Goal: Information Seeking & Learning: Learn about a topic

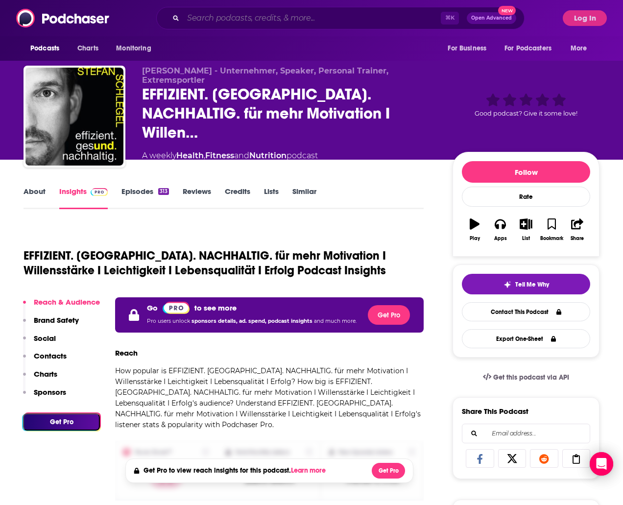
click at [211, 21] on input "Search podcasts, credits, & more..." at bounding box center [312, 18] width 258 height 16
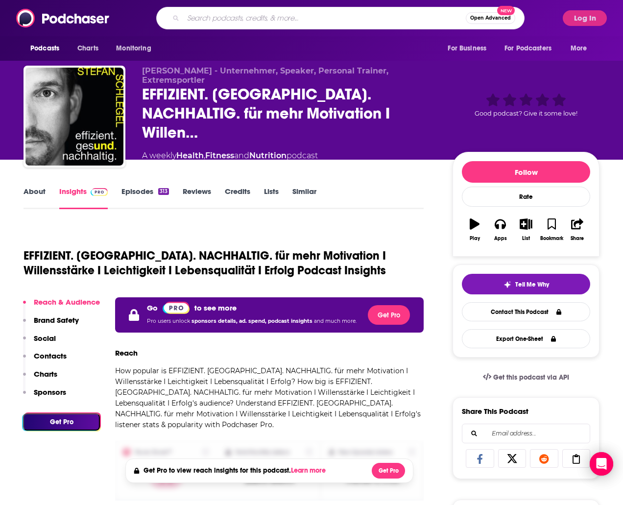
click at [211, 21] on input "Search podcasts, credits, & more..." at bounding box center [324, 18] width 283 height 16
type input "robert weinerek"
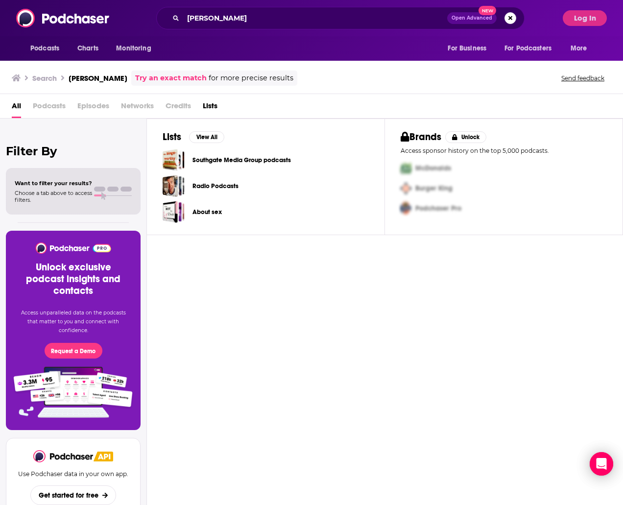
scroll to position [3, 0]
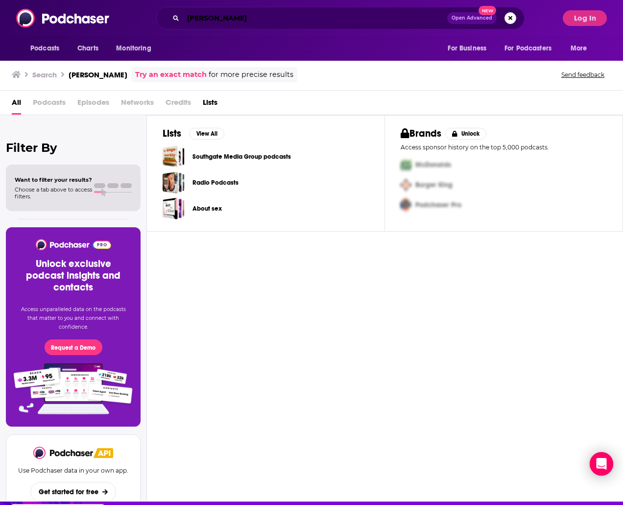
click at [279, 17] on input "robert weinerek" at bounding box center [315, 18] width 264 height 16
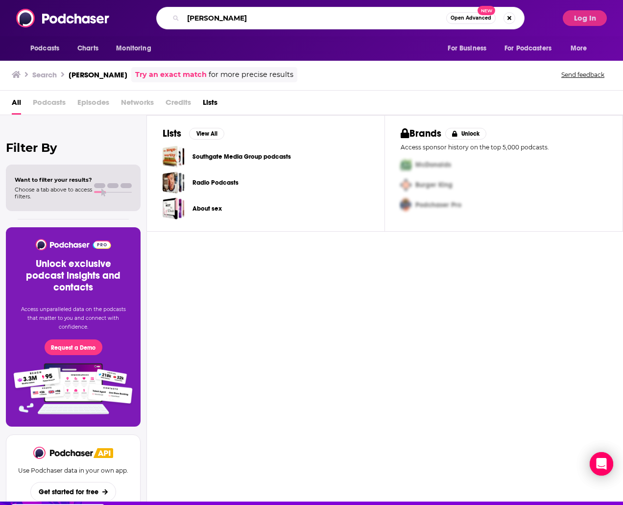
click at [279, 17] on input "robert weinerek" at bounding box center [314, 18] width 263 height 16
paste input "Marcus Selzer"
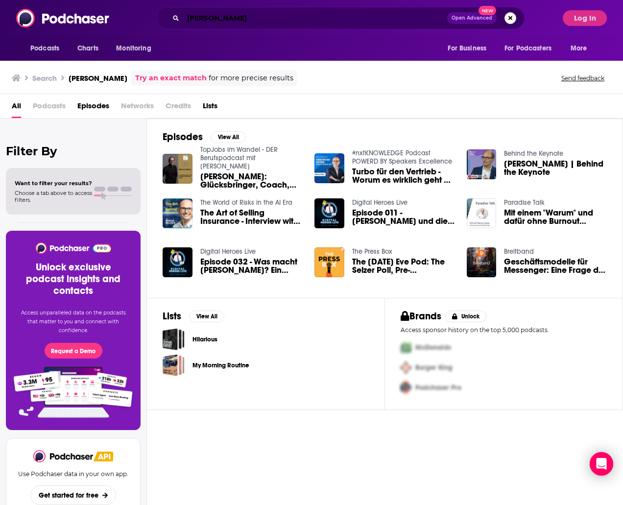
click at [206, 19] on input "Marcus Selzer" at bounding box center [315, 18] width 264 height 16
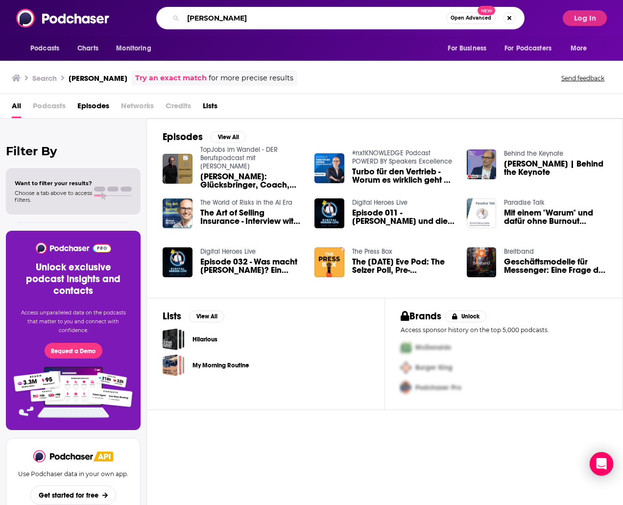
click at [206, 19] on input "Marcus Selzer" at bounding box center [314, 18] width 263 height 16
paste input "Pius Schmitt"
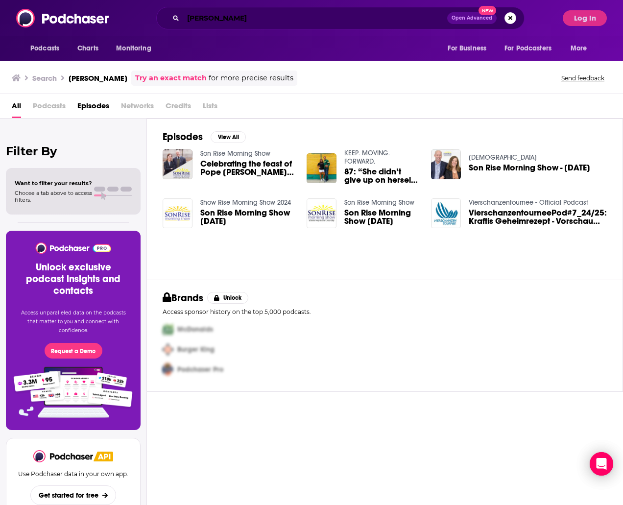
click at [244, 21] on input "Pius Schmitt" at bounding box center [315, 18] width 264 height 16
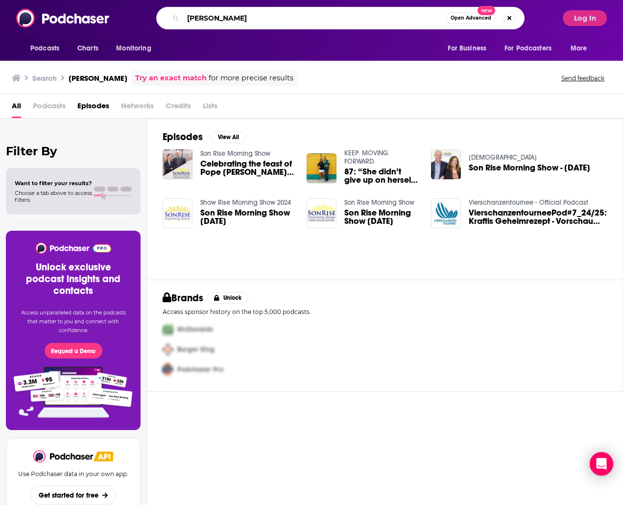
click at [244, 21] on input "Pius Schmitt" at bounding box center [314, 18] width 263 height 16
paste input "Valerie Rapatz"
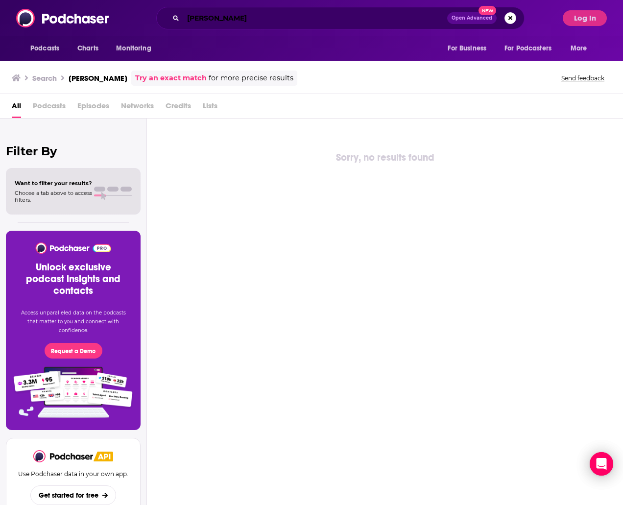
click at [271, 15] on input "Valerie Rapatz" at bounding box center [315, 18] width 264 height 16
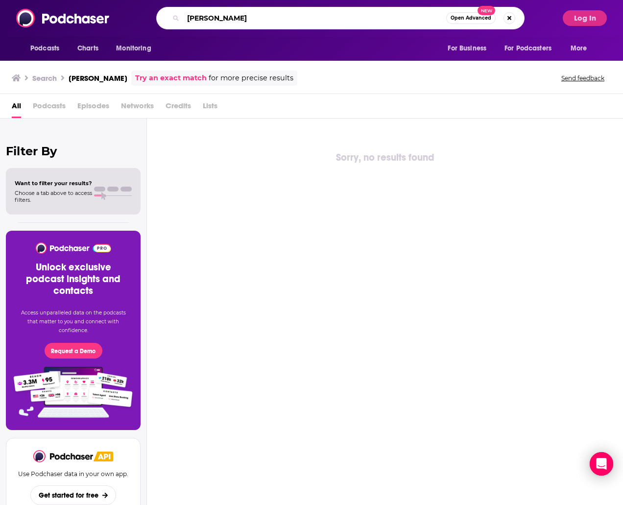
click at [271, 15] on input "Valerie Rapatz" at bounding box center [314, 18] width 263 height 16
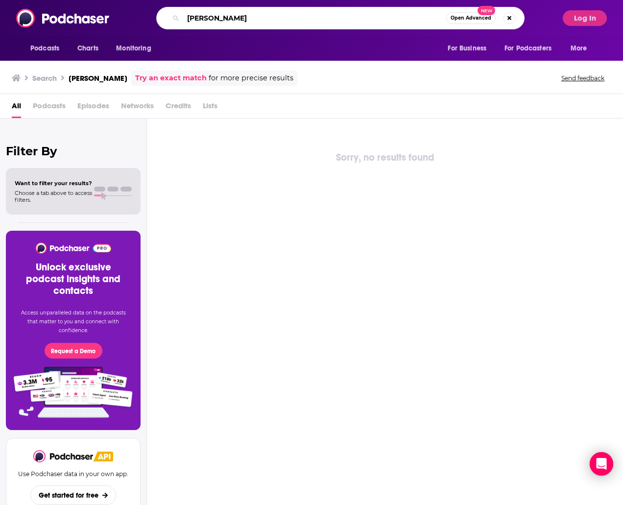
paste input "Joachim Nickelsen"
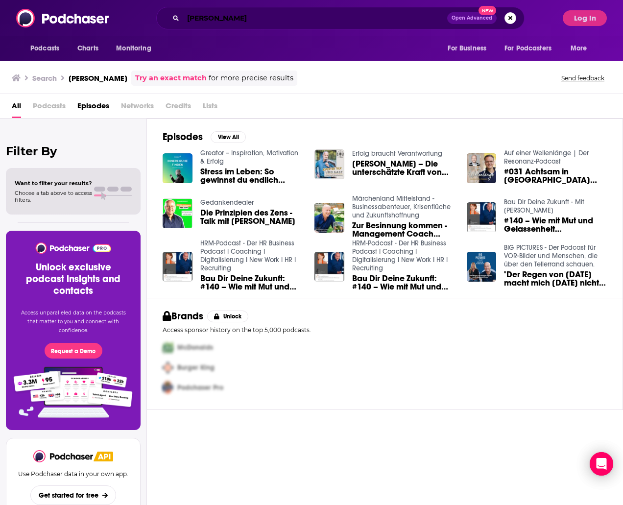
click at [265, 21] on input "Joachim Nickelsen" at bounding box center [315, 18] width 264 height 16
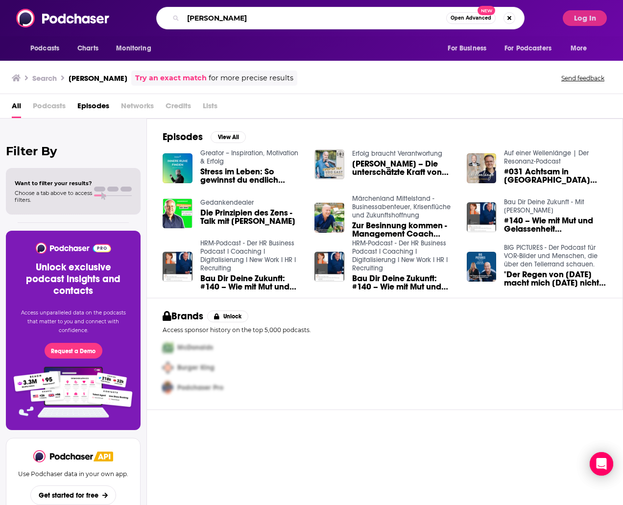
click at [265, 21] on input "Joachim Nickelsen" at bounding box center [314, 18] width 263 height 16
paste input "Kay Lüddecke"
type input "Kay Lüddecke"
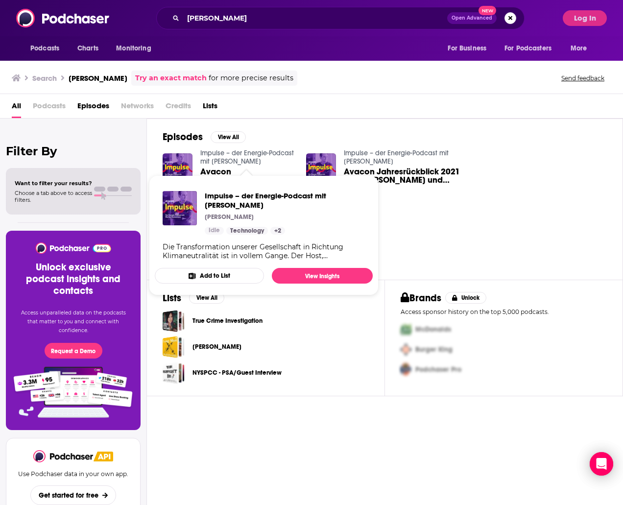
click at [245, 157] on link "Impulse – der Energie-Podcast mit Marten Bunnemann" at bounding box center [247, 157] width 94 height 17
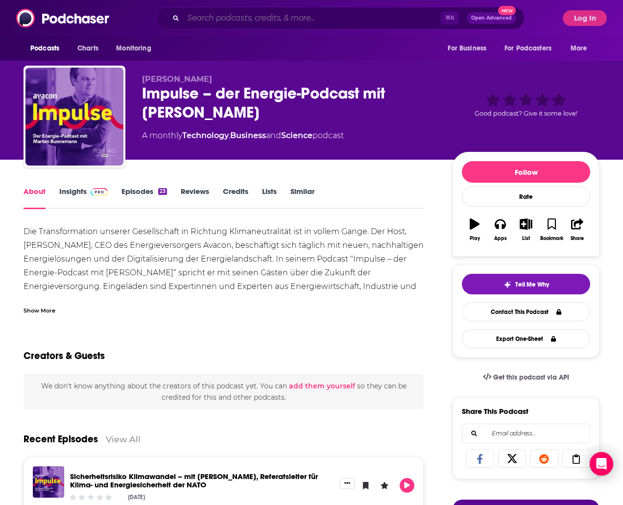
click at [292, 17] on input "Search podcasts, credits, & more..." at bounding box center [312, 18] width 258 height 16
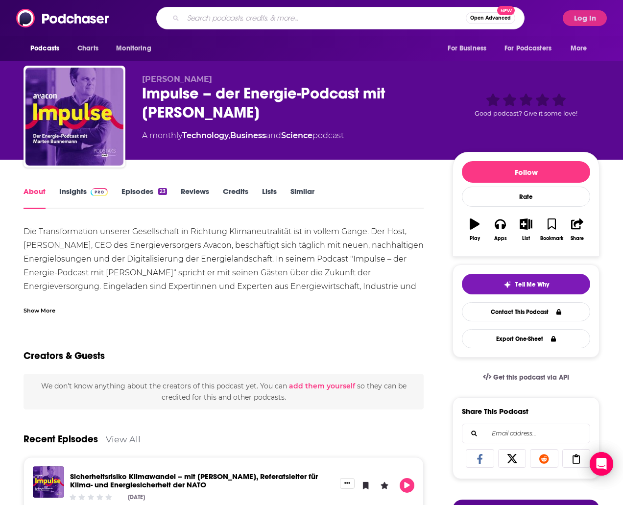
click at [292, 17] on input "Search podcasts, credits, & more..." at bounding box center [324, 18] width 283 height 16
paste input "Juliane Kupfer"
type input "Juliane Kupfer"
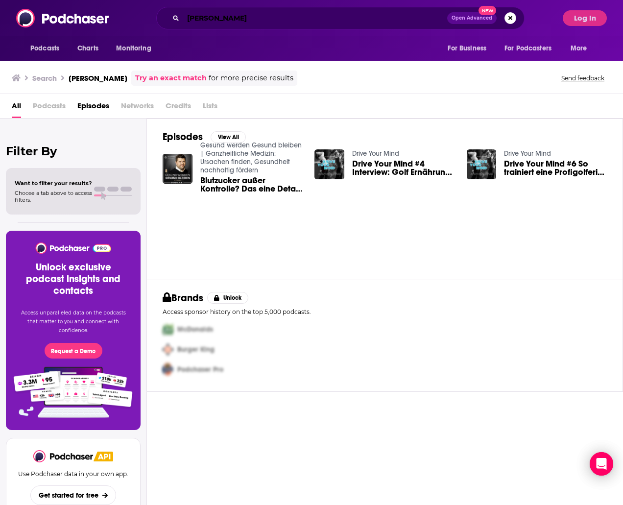
click at [187, 20] on input "Juliane Kupfer" at bounding box center [315, 18] width 264 height 16
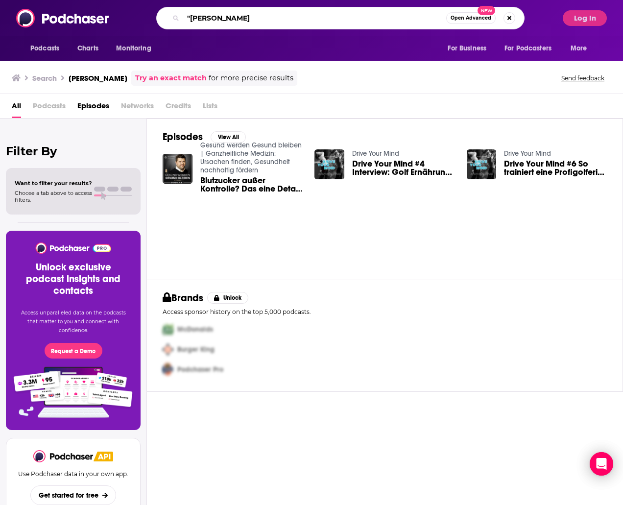
click at [250, 17] on input ""Juliane Kupfer" at bounding box center [314, 18] width 263 height 16
type input ""Juliane Kupfer""
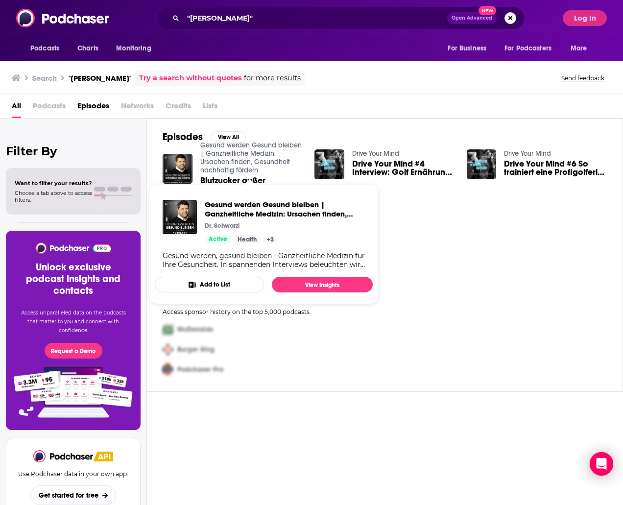
click at [242, 156] on link "Gesund werden Gesund bleiben | Ganzheitliche Medizin: Ursachen finden, Gesundhe…" at bounding box center [250, 157] width 101 height 33
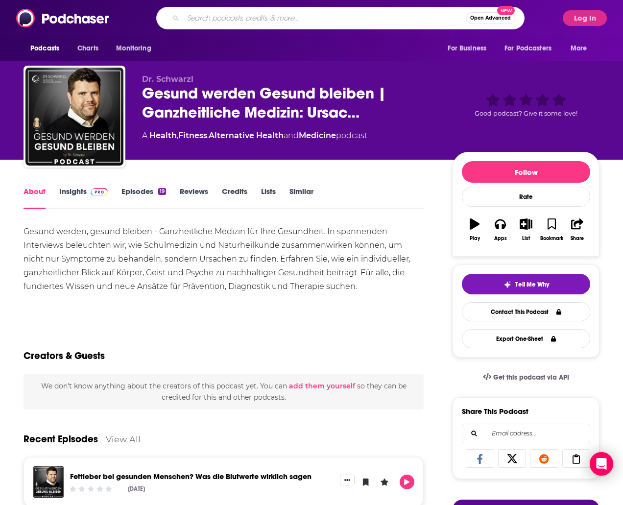
click at [214, 23] on input "Search podcasts, credits, & more..." at bounding box center [324, 18] width 283 height 16
paste input "Ralf Haase"
type input "Ralf Haase"
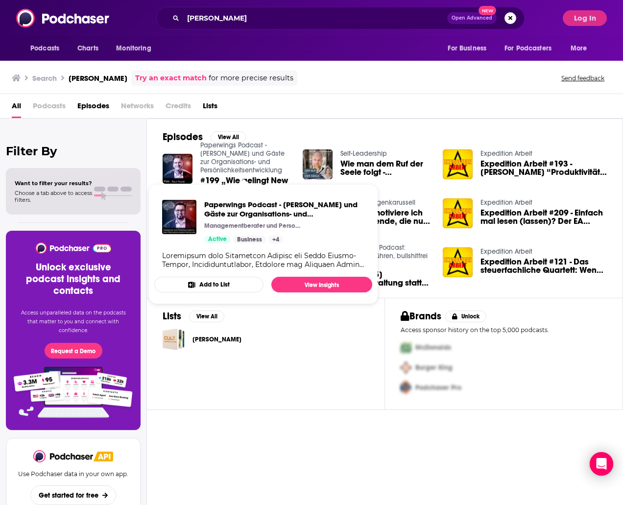
click at [231, 159] on link "Paperwings Podcast - Danny Herzog-Braune und Gäste zur Organisations- und Persö…" at bounding box center [242, 157] width 84 height 33
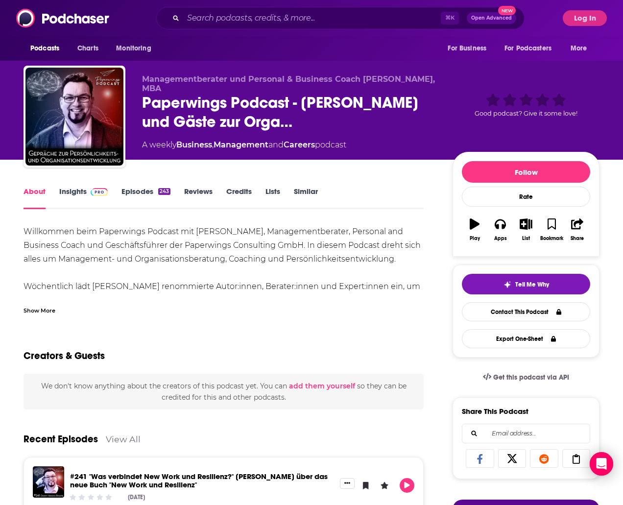
click at [139, 192] on link "Episodes 243" at bounding box center [145, 198] width 49 height 23
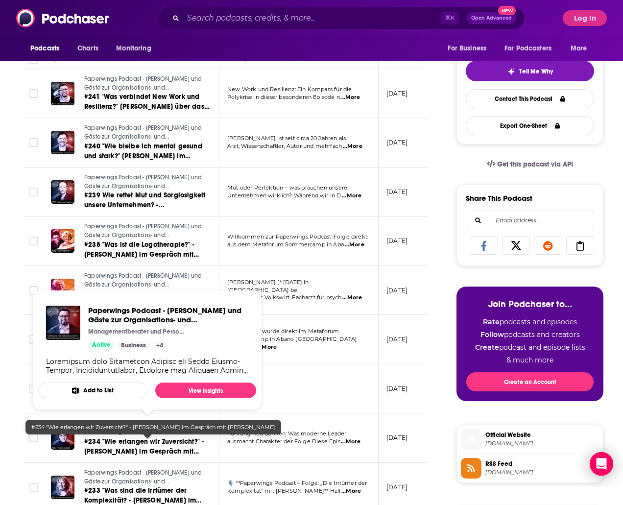
scroll to position [215, 0]
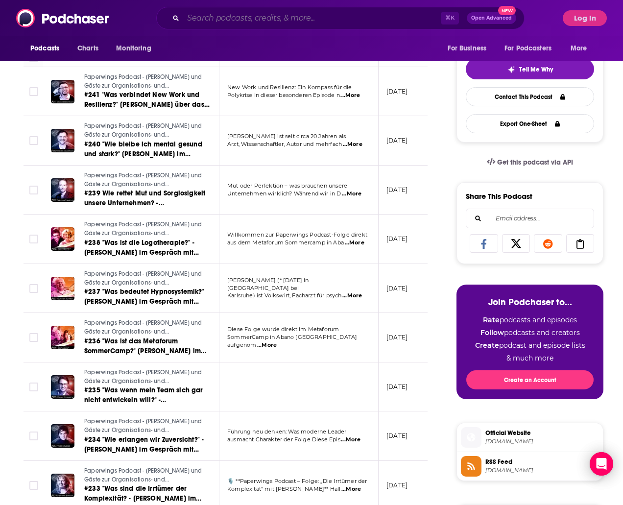
click at [234, 20] on input "Search podcasts, credits, & more..." at bounding box center [312, 18] width 258 height 16
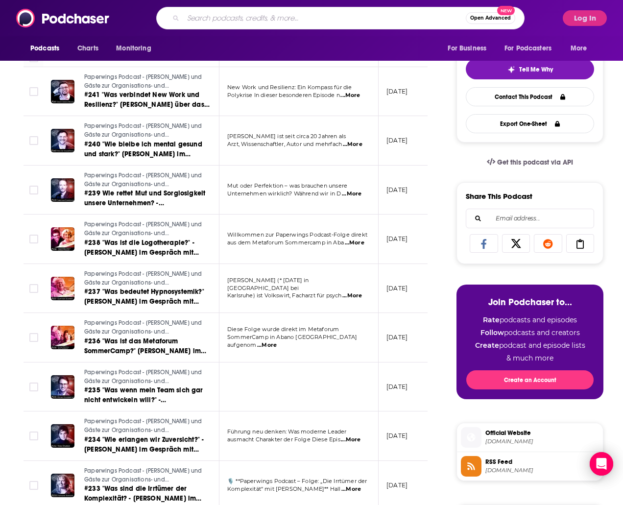
paste input "Thomas Daamen"
type input "Thomas Daamen"
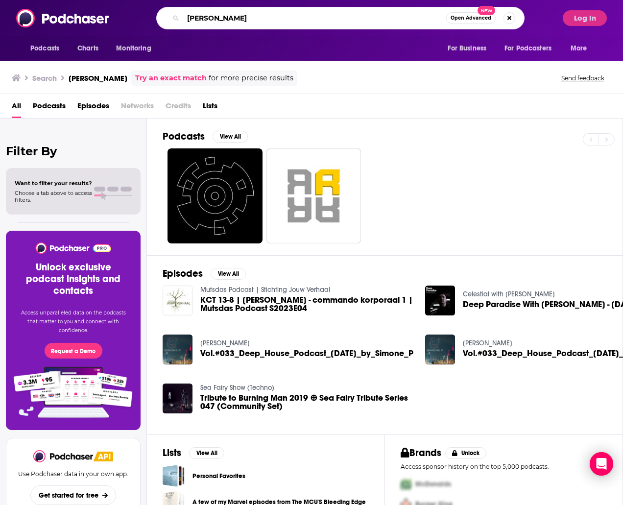
click at [188, 18] on input "Thomas Daamen" at bounding box center [314, 18] width 263 height 16
click at [257, 22] on input ""Thomas Daamen" at bounding box center [314, 18] width 263 height 16
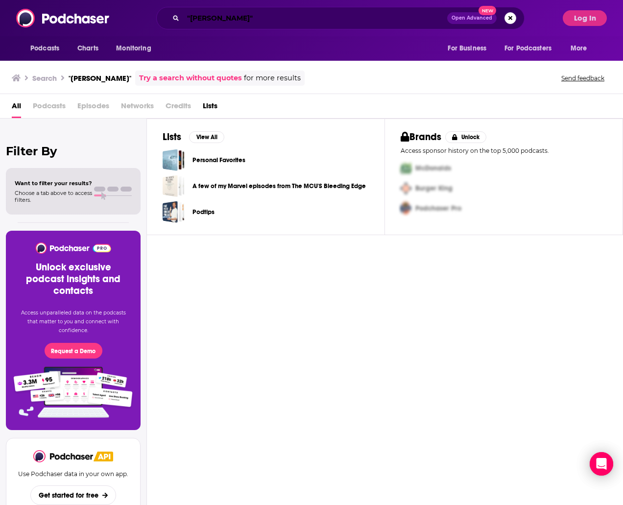
click at [243, 19] on input ""Thomas Daamen"" at bounding box center [315, 18] width 264 height 16
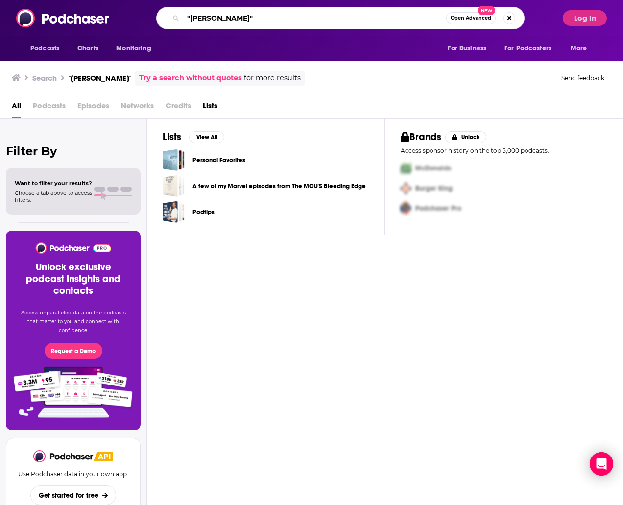
drag, startPoint x: 243, startPoint y: 19, endPoint x: 212, endPoint y: 19, distance: 30.9
click at [212, 19] on input ""Thomas Daamen"" at bounding box center [314, 18] width 263 height 16
paste input "Germaid Charlotte"
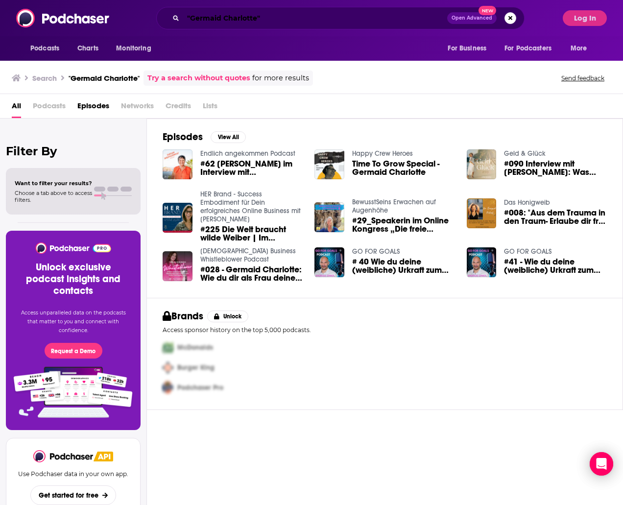
click at [242, 19] on input ""Germaid Charlotte"" at bounding box center [315, 18] width 264 height 16
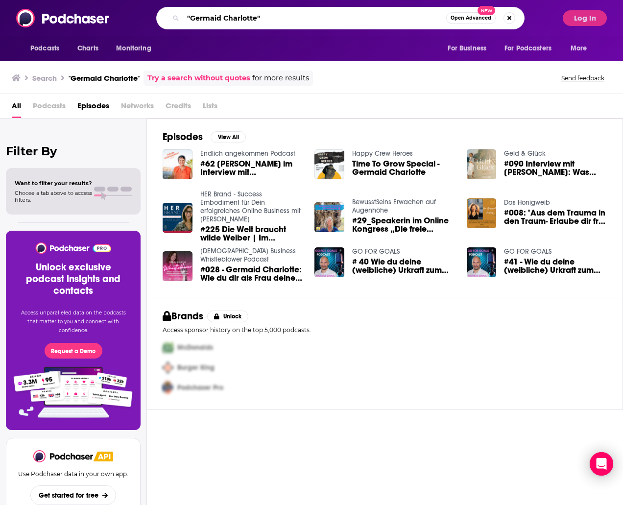
drag, startPoint x: 242, startPoint y: 19, endPoint x: 216, endPoint y: 19, distance: 26.5
click at [216, 19] on input ""Germaid Charlotte"" at bounding box center [314, 18] width 263 height 16
paste input "Karen Brandl"
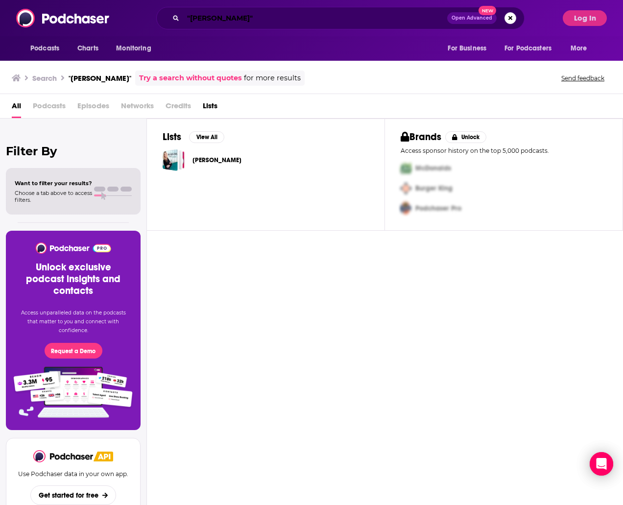
click at [227, 17] on input ""Karen Brandl"" at bounding box center [315, 18] width 264 height 16
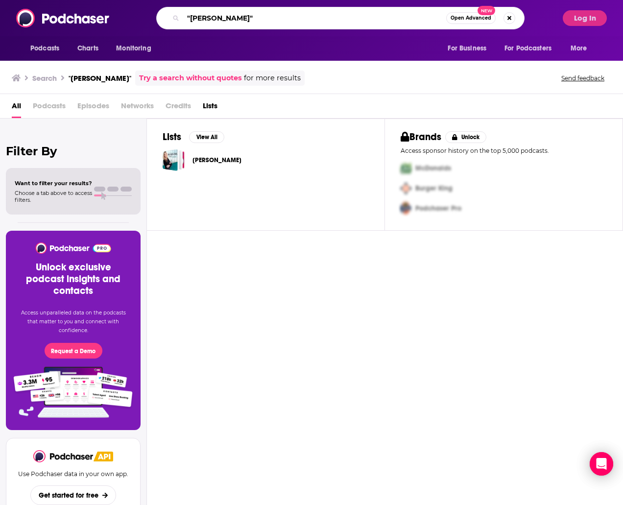
drag, startPoint x: 227, startPoint y: 17, endPoint x: 204, endPoint y: 19, distance: 23.1
click at [204, 19] on input ""Karen Brandl"" at bounding box center [314, 18] width 263 height 16
paste input "Claudia Arens"
type input ""Claudia Arens""
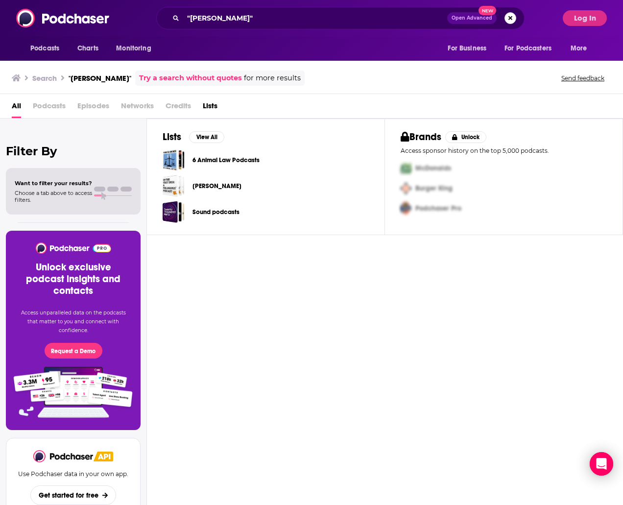
click at [509, 16] on button "Search podcasts, credits, & more..." at bounding box center [510, 18] width 12 height 12
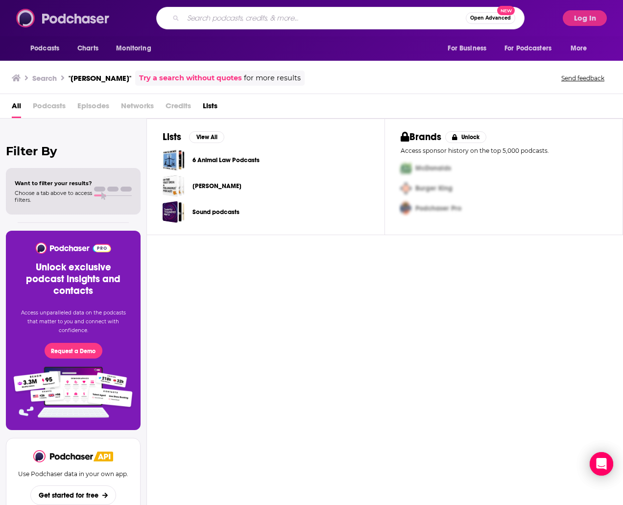
click at [65, 21] on img at bounding box center [63, 18] width 94 height 19
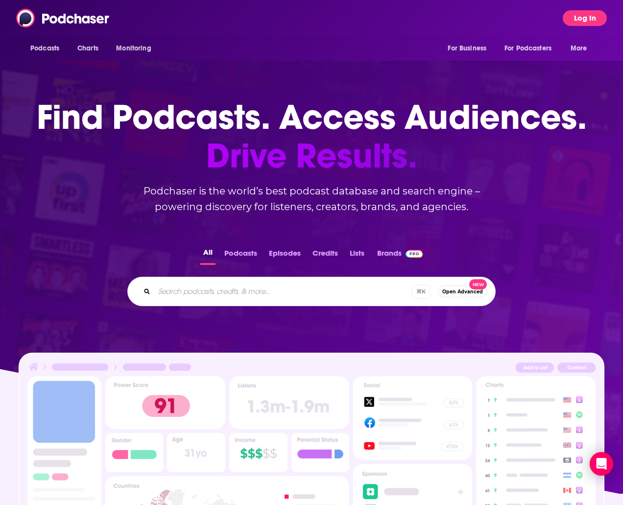
click at [579, 19] on button "Log In" at bounding box center [585, 18] width 44 height 16
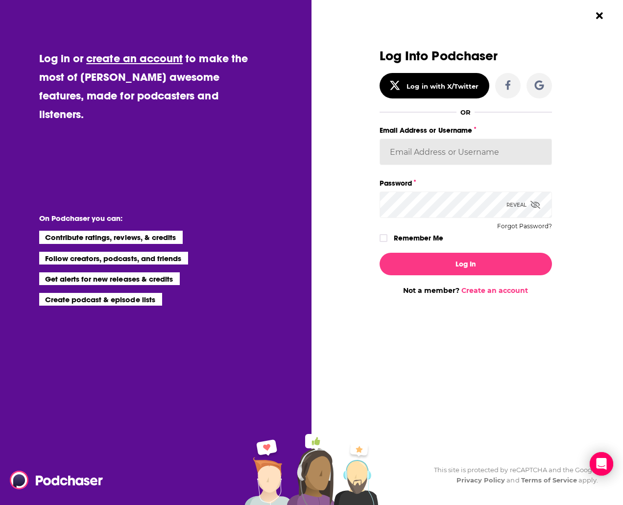
click at [459, 156] on input "Email Address or Username" at bounding box center [466, 152] width 172 height 26
type input "experts2podcasts"
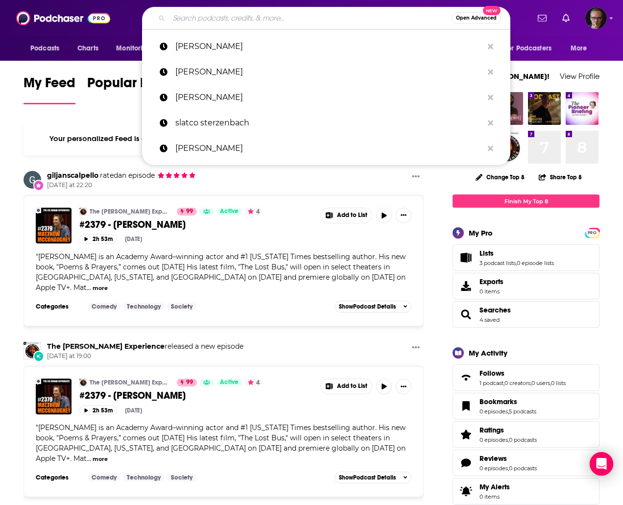
click at [219, 20] on input "Search podcasts, credits, & more..." at bounding box center [310, 18] width 283 height 16
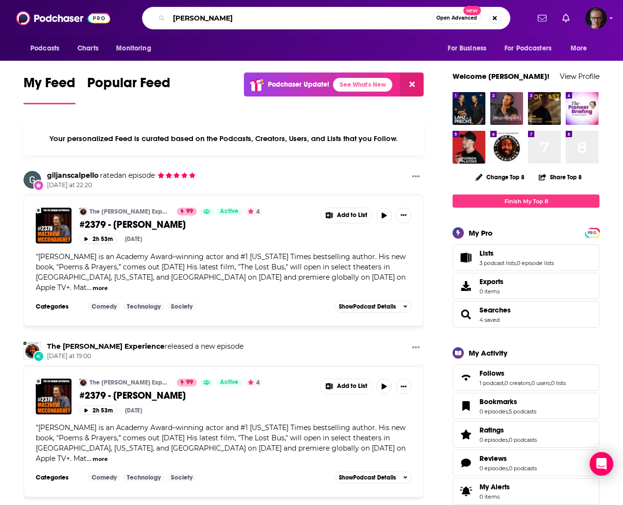
type input "marcus selzer"
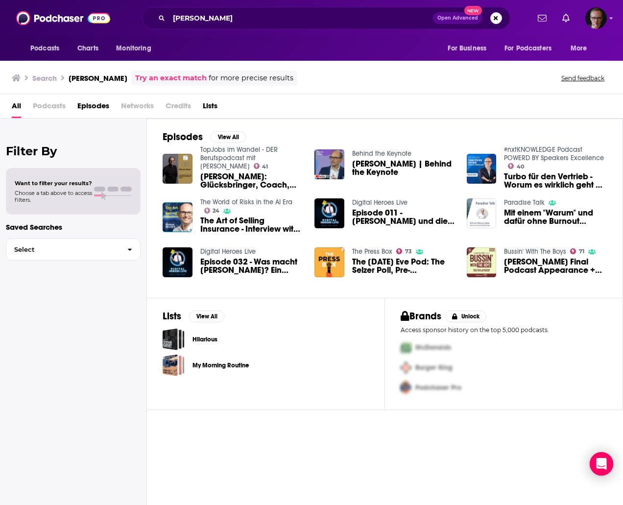
click at [228, 182] on span "Marcus Selzer: Glücksbringer, Coach, Autor und Edutainer" at bounding box center [251, 180] width 103 height 17
click at [224, 222] on span "The Art of Selling Insurance - Interview with Marcus Selzer" at bounding box center [251, 224] width 103 height 17
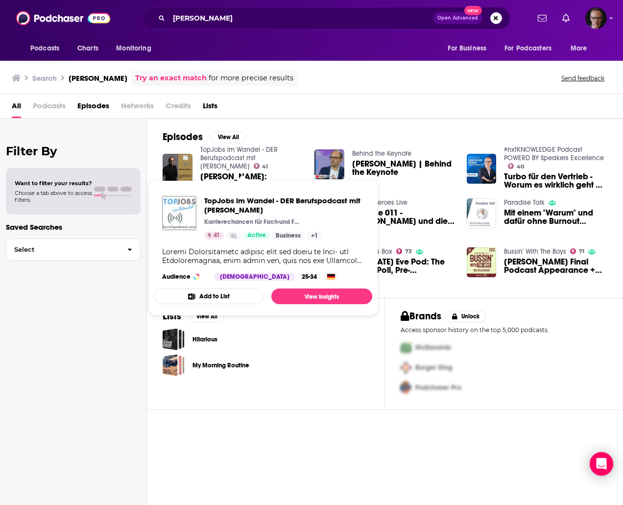
click at [211, 162] on link "TopJobs im Wandel - DER Berufspodcast mit Christoph Stelzhammer" at bounding box center [238, 157] width 77 height 25
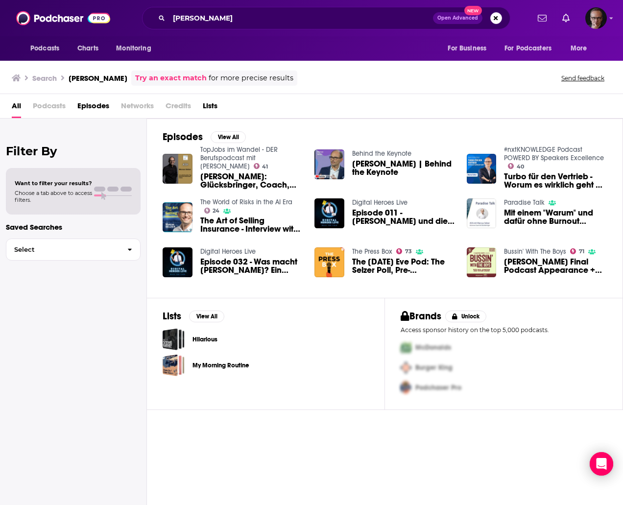
click at [226, 179] on span "Marcus Selzer: Glücksbringer, Coach, Autor und Edutainer" at bounding box center [251, 180] width 103 height 17
click at [543, 178] on span "Turbo für den Vertrieb - Worum es wirklich geht | Marcus Selzer" at bounding box center [555, 180] width 103 height 17
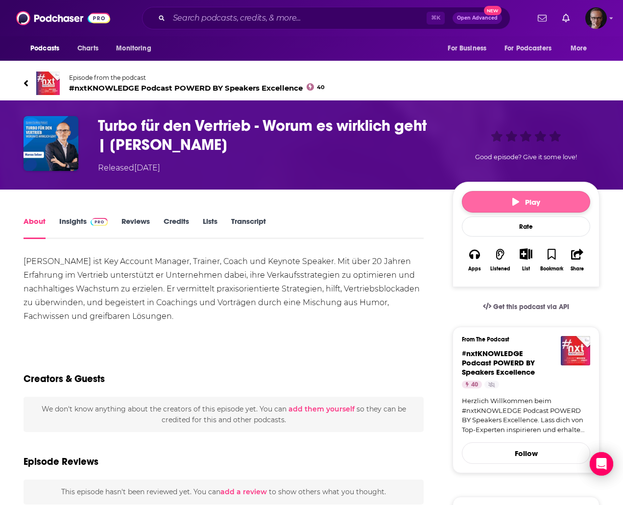
click at [537, 196] on button "Play" at bounding box center [526, 202] width 128 height 22
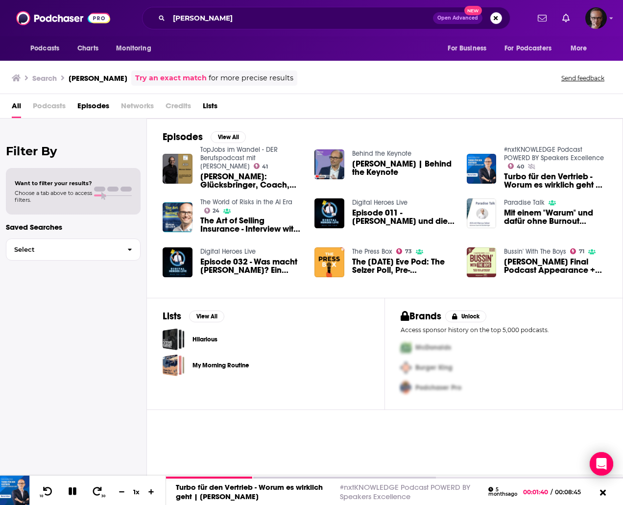
click at [388, 216] on span "Episode 011 - Marcus Selzer und die Chance des Momentes" at bounding box center [403, 217] width 103 height 17
click at [551, 215] on span "Mit einem "Warum" und dafür ohne Burnout durch's Leben? // Paradise Talk #014 m…" at bounding box center [555, 217] width 103 height 17
click at [241, 264] on span "Episode 032 - Was macht Roger Basler de Roca? Ein Interview mit Paradisetalk un…" at bounding box center [251, 266] width 103 height 17
click at [383, 263] on span "The Election Day Eve Pod: The Selzer Poll, Pre-Recriminations, and a Wave of De…" at bounding box center [403, 266] width 103 height 17
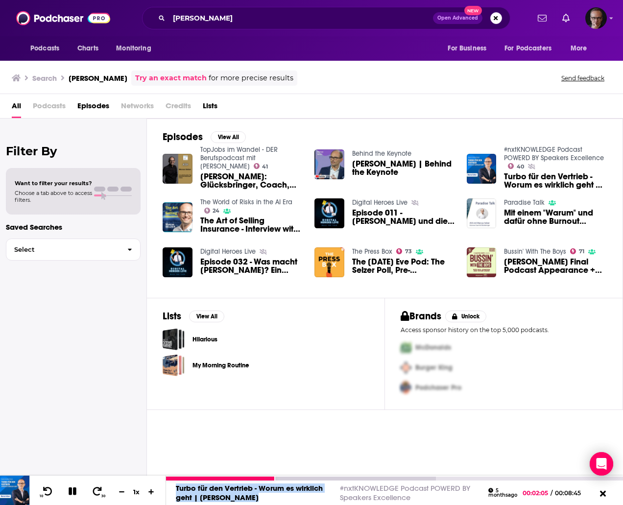
drag, startPoint x: 174, startPoint y: 486, endPoint x: 252, endPoint y: 499, distance: 78.4
click at [252, 499] on div "Turbo für den Vertrieb - Worum es wirklich geht | Marcus Selzer #nxtKNOWLEDGE P…" at bounding box center [341, 492] width 351 height 19
copy link "Turbo für den Vertrieb - Worum es wirklich geht | Marcus Selzer"
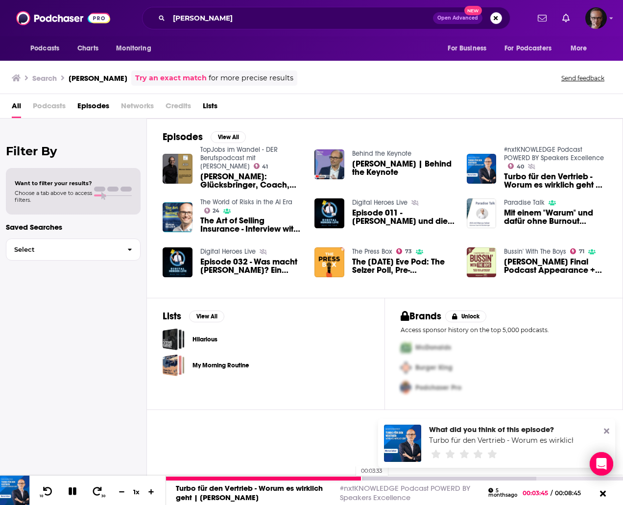
click at [351, 479] on div at bounding box center [264, 479] width 196 height 4
click at [336, 477] on div at bounding box center [262, 479] width 192 height 4
click at [72, 491] on icon at bounding box center [72, 491] width 11 height 9
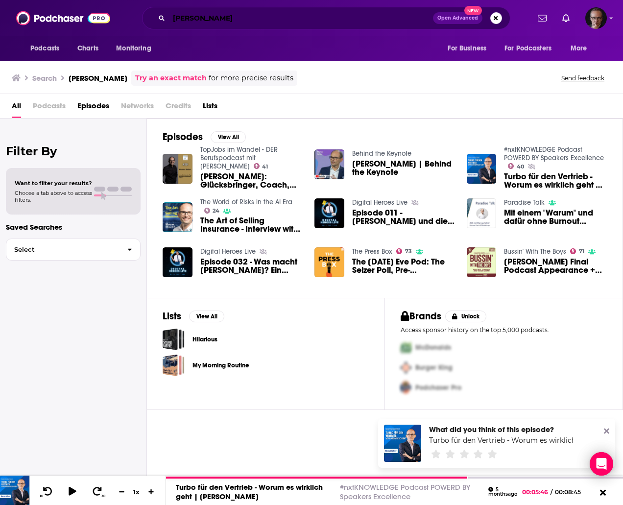
click at [242, 20] on input "marcus selzer" at bounding box center [301, 18] width 264 height 16
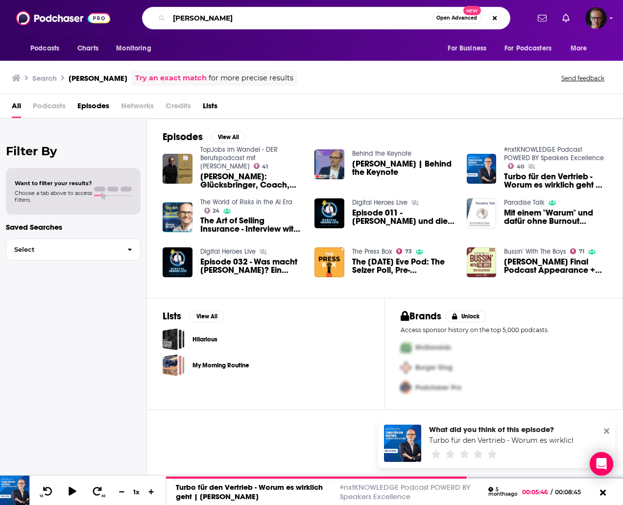
click at [242, 20] on input "marcus selzer" at bounding box center [300, 18] width 263 height 16
paste input "Joachim Nickelsen"
type input ""Joachim Nickelsen""
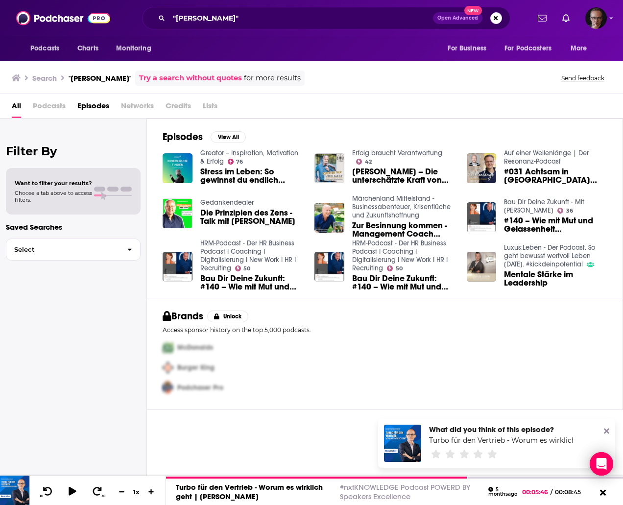
click at [382, 177] on span "Joachim Nickelsen – Die unterschätzte Kraft von Meditation im Business" at bounding box center [403, 176] width 103 height 17
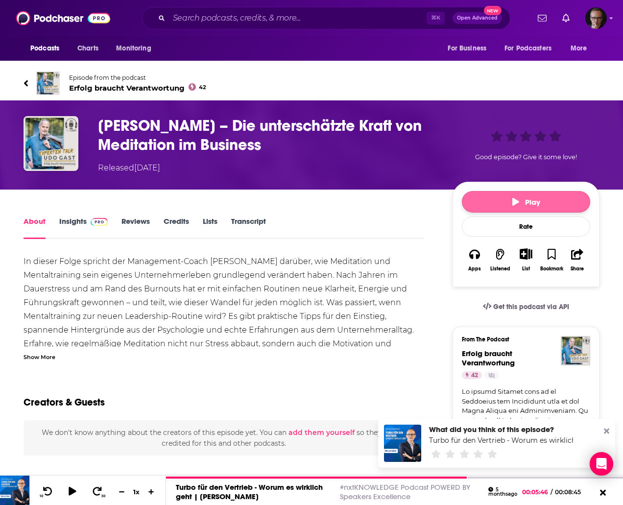
click at [534, 204] on span "Play" at bounding box center [526, 201] width 28 height 9
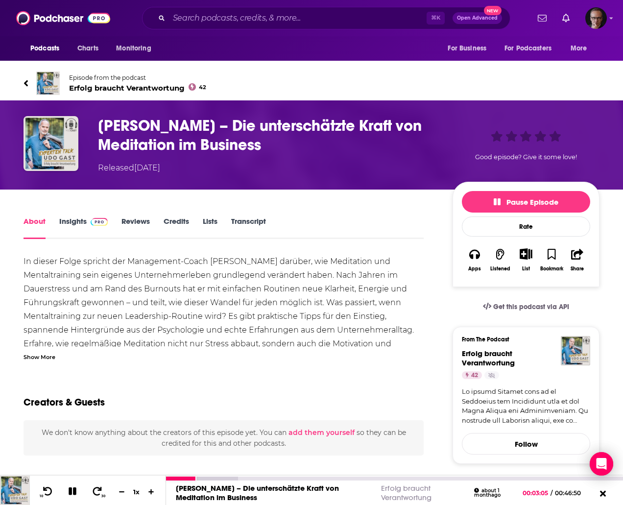
click at [72, 491] on icon at bounding box center [72, 491] width 11 height 9
click at [72, 491] on icon at bounding box center [72, 491] width 8 height 10
click at [74, 491] on icon at bounding box center [73, 491] width 8 height 8
click at [24, 79] on icon at bounding box center [26, 83] width 5 height 10
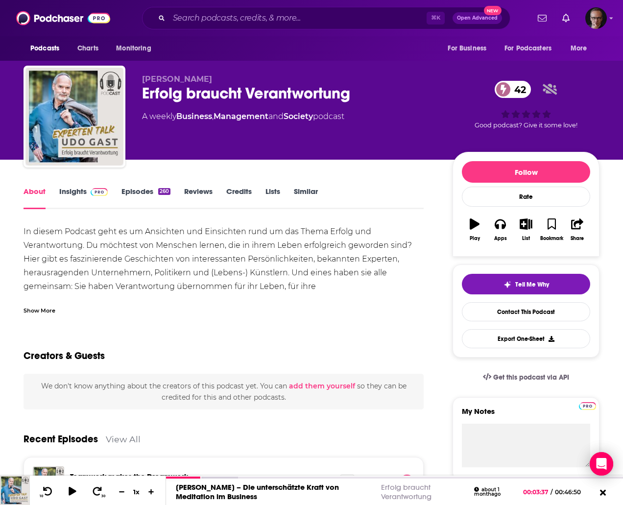
click at [79, 191] on link "Insights" at bounding box center [83, 198] width 48 height 23
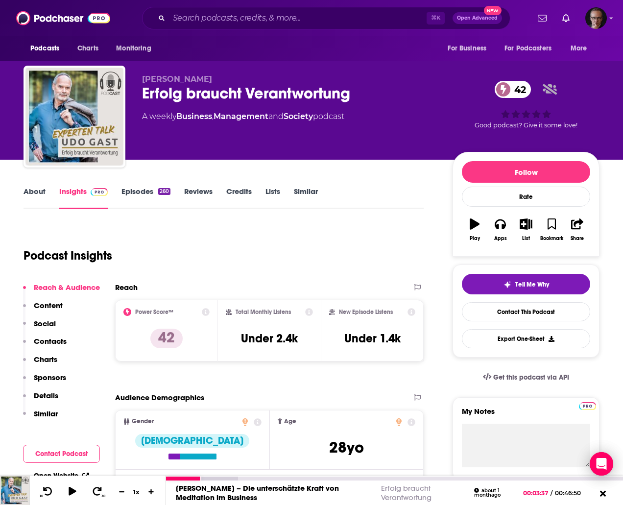
drag, startPoint x: 174, startPoint y: 487, endPoint x: 259, endPoint y: 498, distance: 85.4
click at [259, 498] on div "Joachim Nickelsen – Die unterschätzte Kraft von Meditation im Business Erfolg b…" at bounding box center [341, 492] width 351 height 19
copy link "Joachim Nickelsen – Die unterschätzte Kraft von Meditation im Business"
click at [67, 492] on icon at bounding box center [72, 491] width 12 height 10
click at [250, 479] on div "00:08:38" at bounding box center [394, 479] width 457 height 4
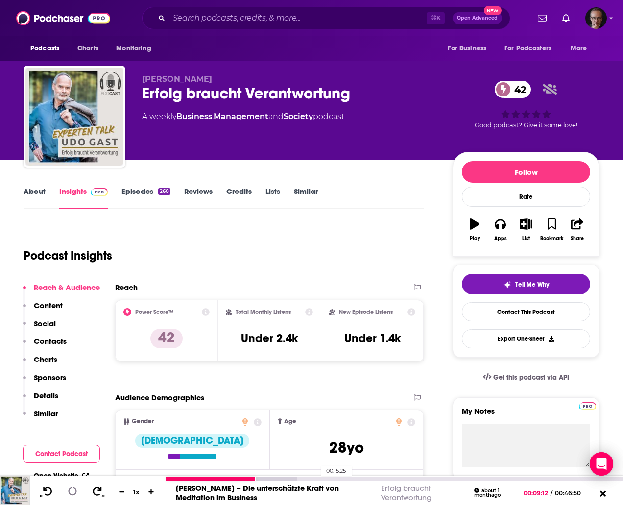
click at [316, 479] on div "00:15:25" at bounding box center [394, 479] width 457 height 4
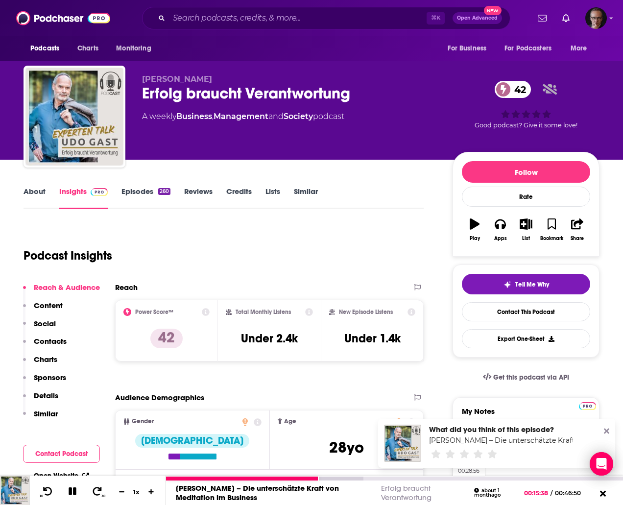
click at [448, 479] on div "00:28:56" at bounding box center [394, 479] width 457 height 4
click at [72, 490] on icon at bounding box center [73, 491] width 12 height 10
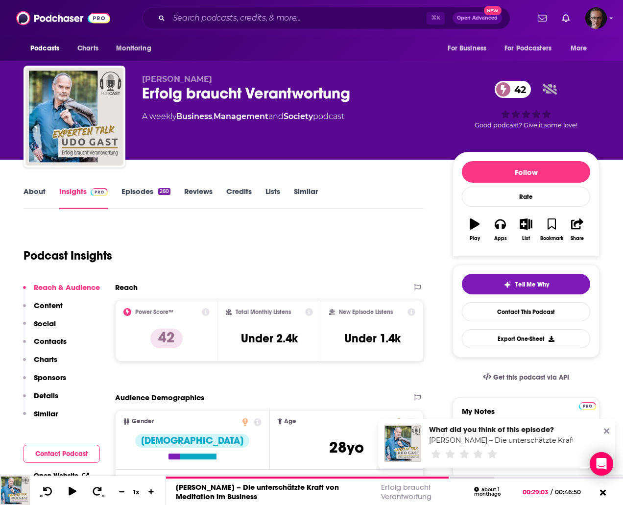
scroll to position [4, 0]
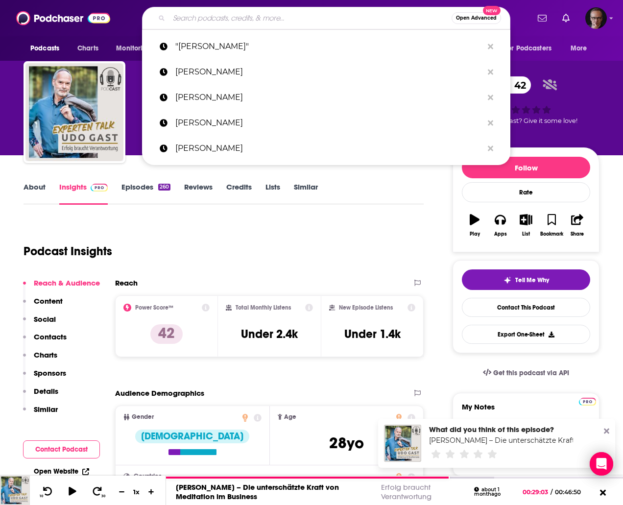
click at [231, 19] on input "Search podcasts, credits, & more..." at bounding box center [310, 18] width 283 height 16
paste input "Germaid Charlotte"
type input "Germaid Charlotte"
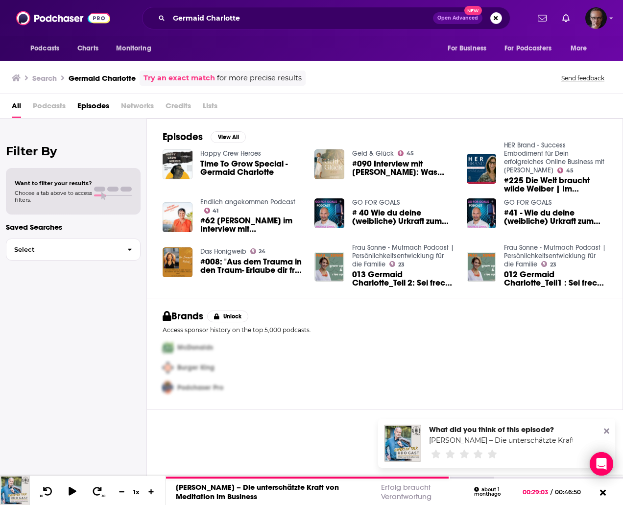
click at [392, 168] on span "#090 Interview mit Germaid Charlotte: Was Weiblichkeit im Business wirklich ist" at bounding box center [403, 168] width 103 height 17
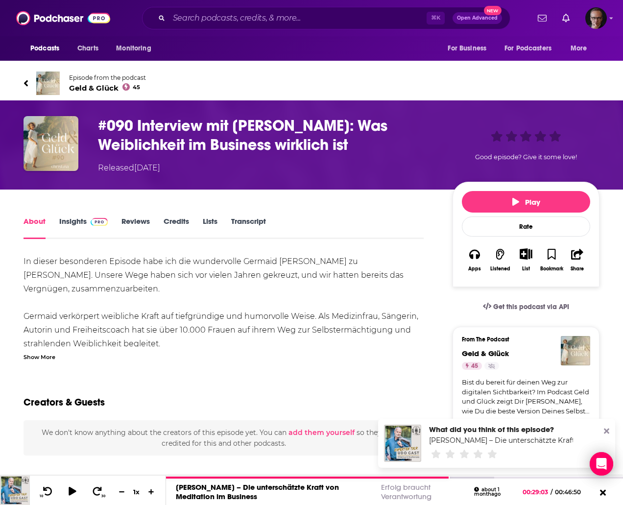
click at [71, 223] on link "Insights" at bounding box center [83, 227] width 48 height 23
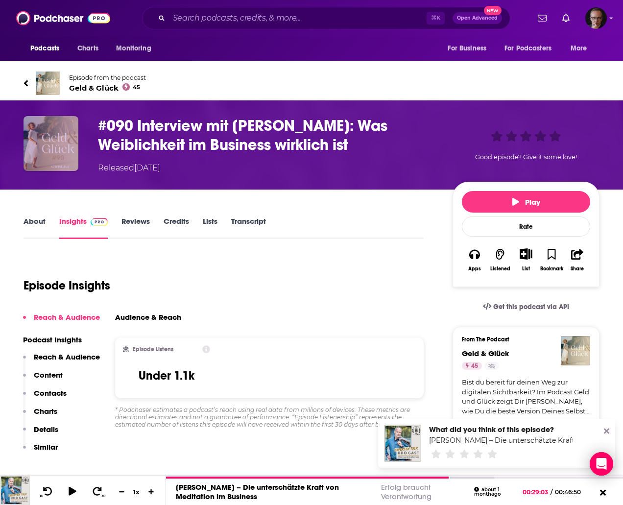
click at [57, 144] on img "#090 Interview mit Germaid Charlotte: Was Weiblichkeit im Business wirklich ist" at bounding box center [51, 143] width 55 height 55
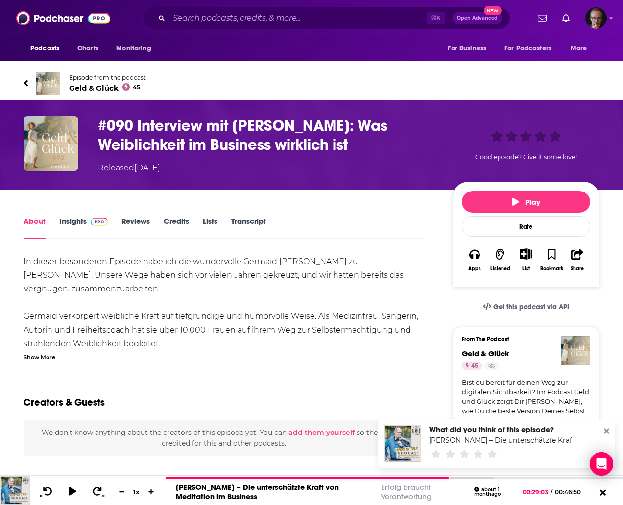
click at [53, 82] on img at bounding box center [48, 84] width 24 height 24
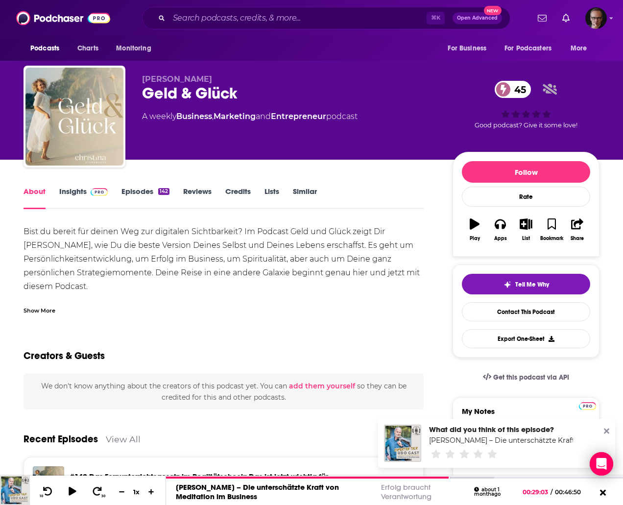
click at [79, 193] on link "Insights" at bounding box center [83, 198] width 48 height 23
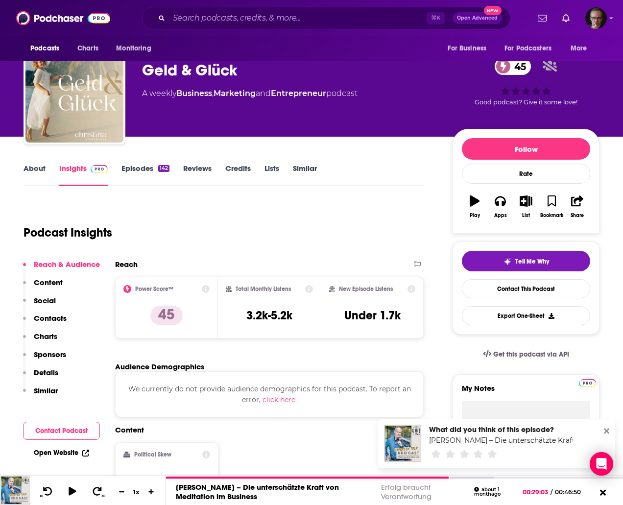
scroll to position [24, 0]
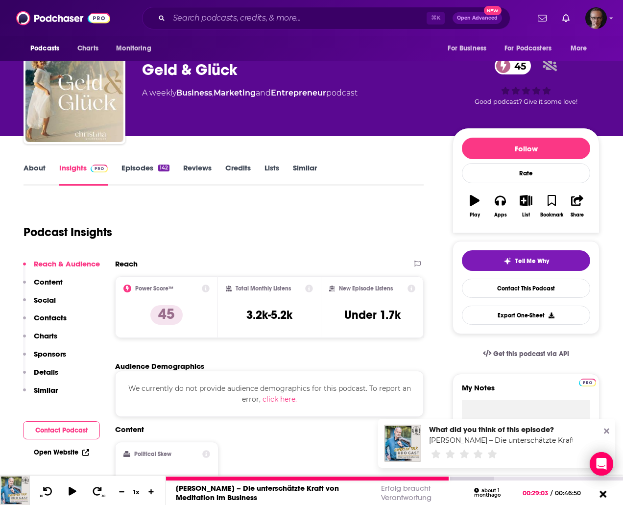
click at [600, 492] on icon at bounding box center [602, 493] width 7 height 7
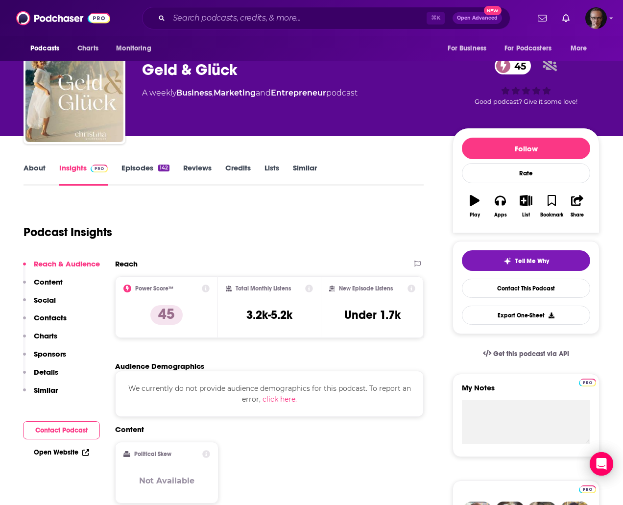
scroll to position [0, 0]
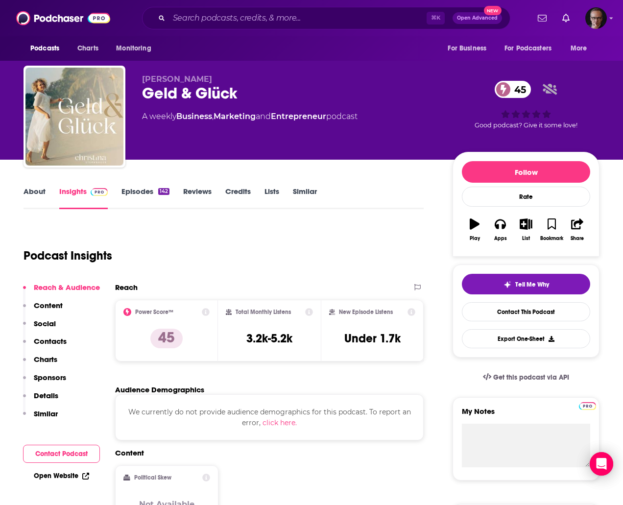
click at [142, 192] on link "Episodes 142" at bounding box center [145, 198] width 48 height 23
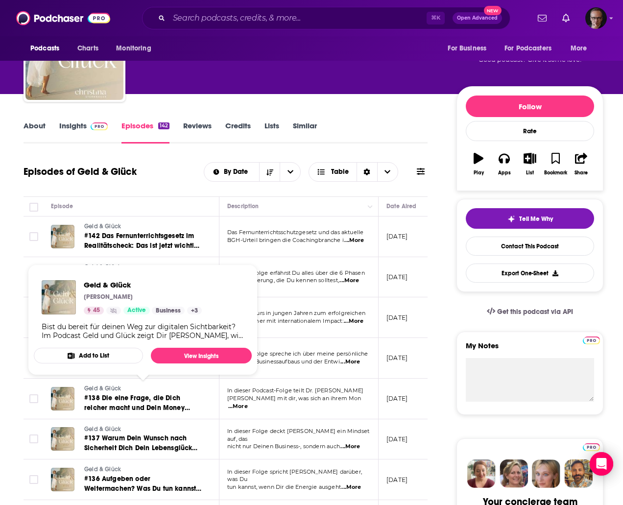
scroll to position [66, 0]
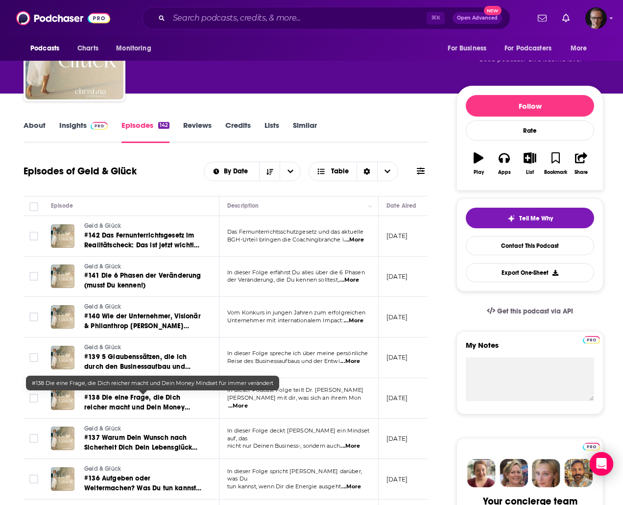
click at [164, 400] on span "#138 Die eine Frage, die Dich reicher macht und Dein Money Mindset für immer ve…" at bounding box center [137, 407] width 106 height 28
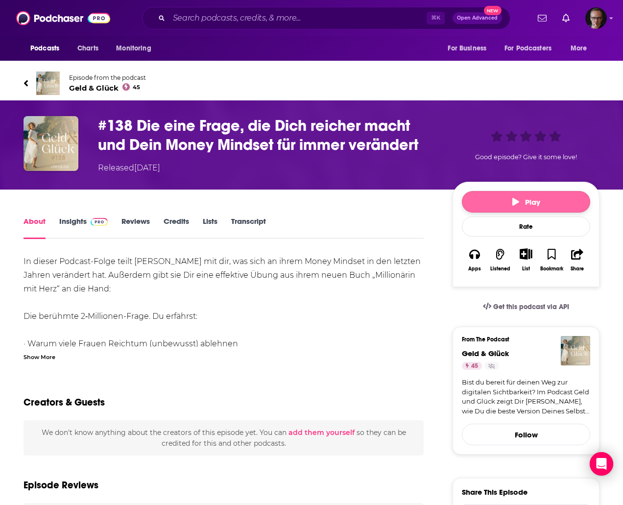
click at [514, 201] on icon "button" at bounding box center [515, 202] width 7 height 8
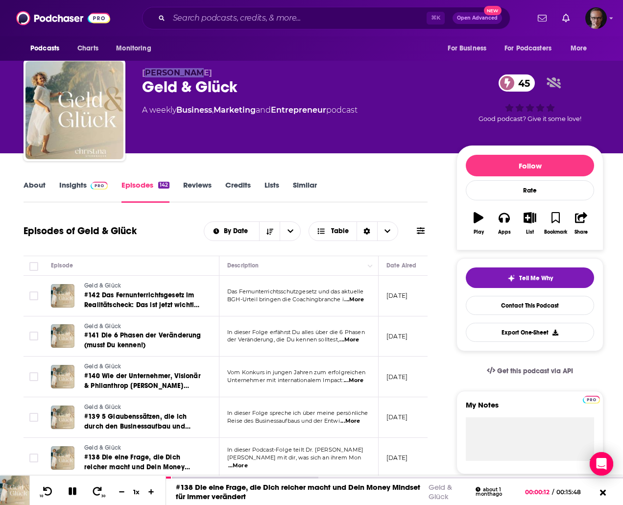
scroll to position [7, 0]
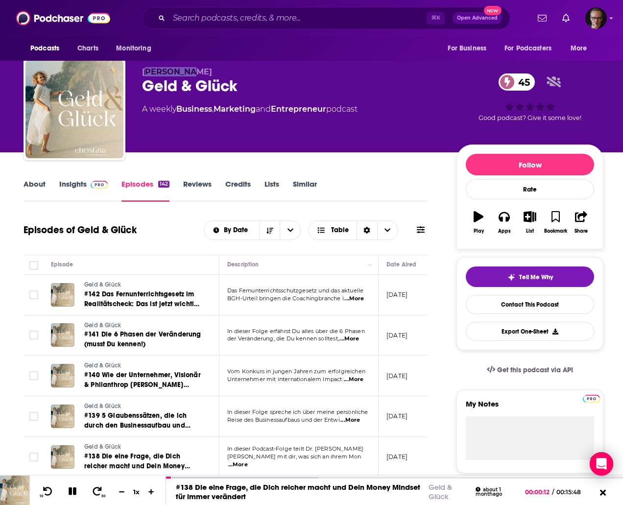
drag, startPoint x: 142, startPoint y: 78, endPoint x: 179, endPoint y: 76, distance: 37.8
click at [180, 76] on div "Dr. Christina Sternbauer Geld & Glück 45 A weekly Business , Marketing and Entr…" at bounding box center [314, 111] width 580 height 106
drag, startPoint x: 143, startPoint y: 72, endPoint x: 243, endPoint y: 75, distance: 100.9
click at [243, 75] on p "Dr. Christina Sternbauer" at bounding box center [291, 71] width 299 height 9
copy span "Dr. Christina Sternbauer"
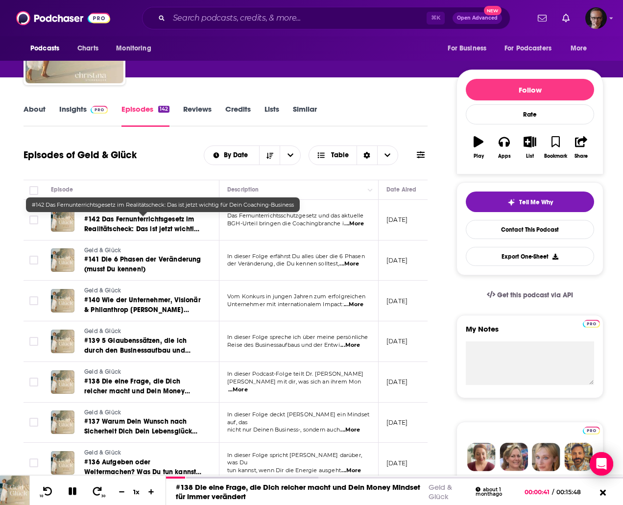
scroll to position [84, 0]
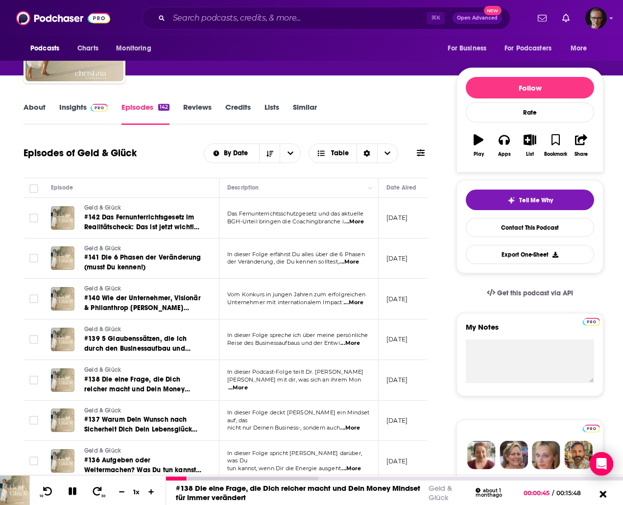
click at [604, 494] on icon at bounding box center [603, 494] width 12 height 10
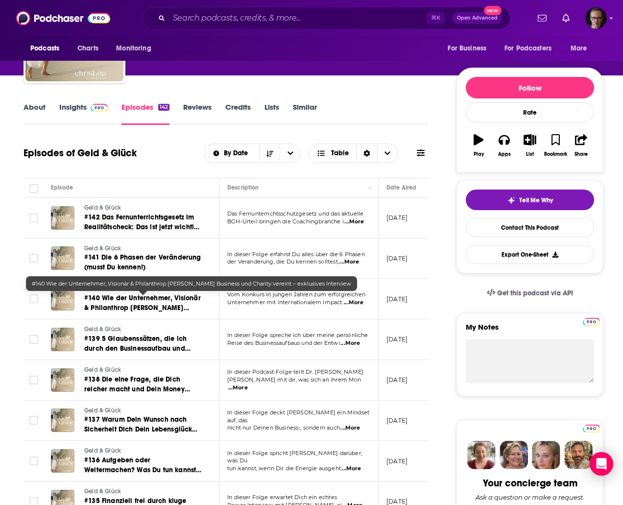
click at [130, 300] on span "#140 Wie der Unternehmer, Visionär & Philanthrop Mario Hintermayer Business und…" at bounding box center [142, 313] width 117 height 38
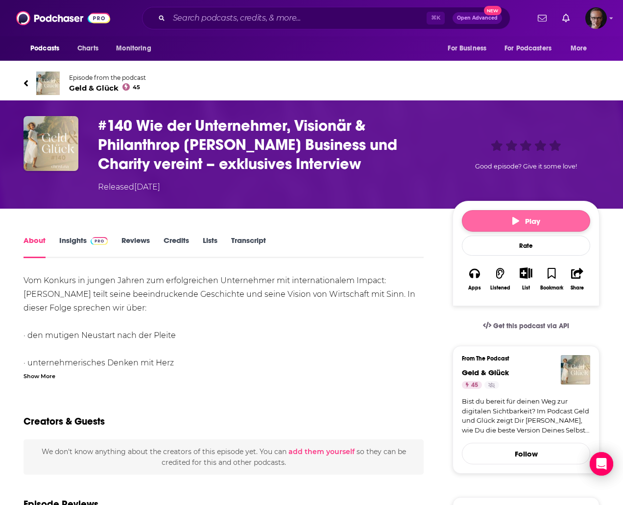
click at [513, 217] on icon "button" at bounding box center [515, 221] width 7 height 8
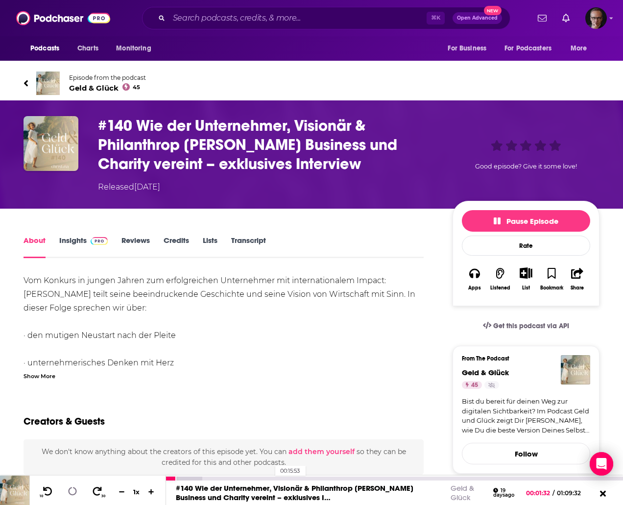
click at [270, 478] on div "00:15:53" at bounding box center [394, 479] width 457 height 4
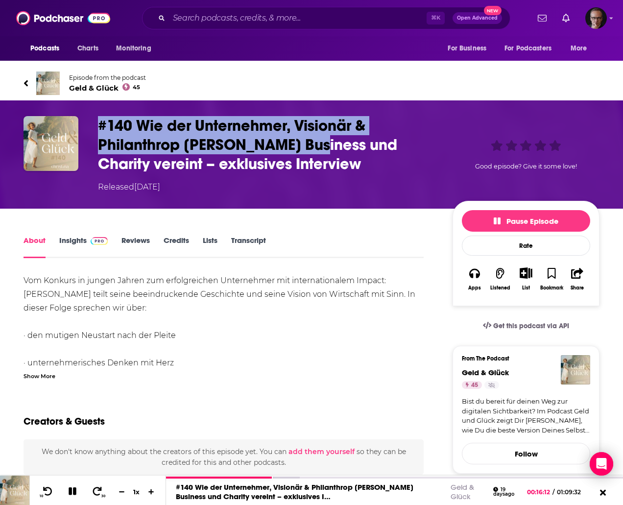
drag, startPoint x: 99, startPoint y: 126, endPoint x: 318, endPoint y: 149, distance: 220.1
click at [318, 149] on h1 "#140 Wie der Unternehmer, Visionär & Philanthrop Mario Hintermayer Business und…" at bounding box center [267, 144] width 339 height 57
copy h1 "#140 Wie der Unternehmer, Visionär & Philanthrop Mario Hintermayer"
click at [604, 491] on icon at bounding box center [603, 494] width 12 height 10
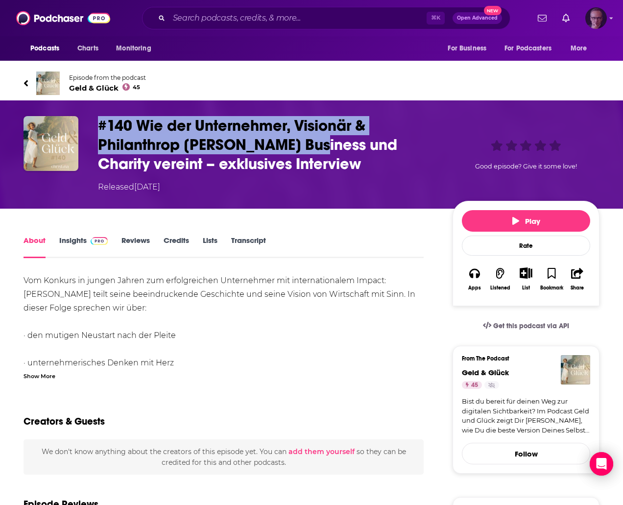
click at [612, 21] on icon "Show profile menu" at bounding box center [611, 18] width 4 height 6
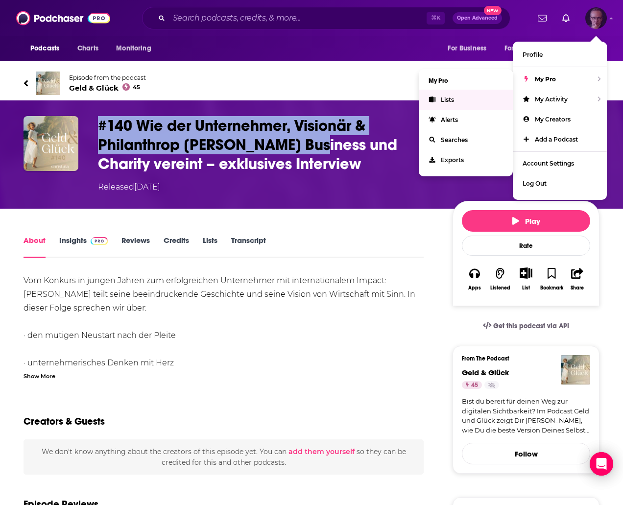
click at [464, 100] on link "Lists" at bounding box center [466, 100] width 94 height 20
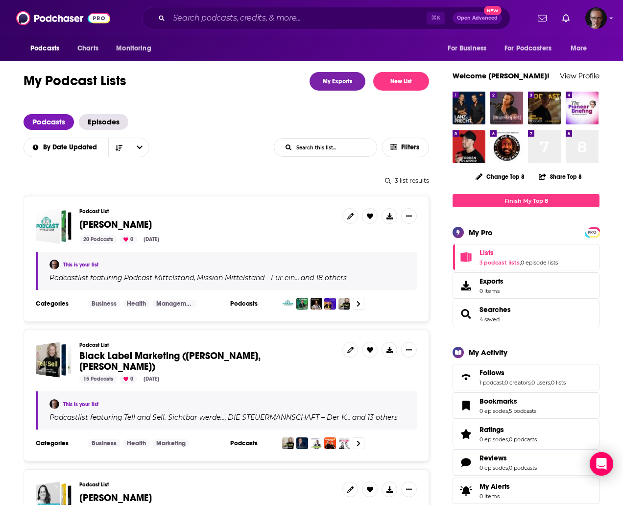
scroll to position [7, 0]
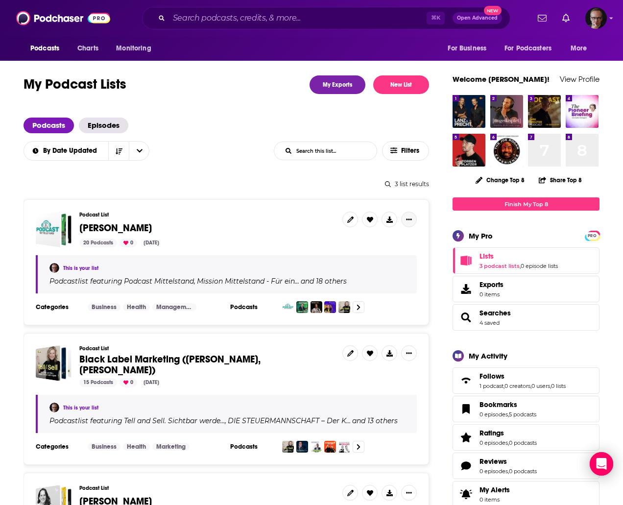
click at [413, 219] on button "Show More Button" at bounding box center [409, 220] width 16 height 16
click at [347, 219] on icon at bounding box center [350, 219] width 6 height 6
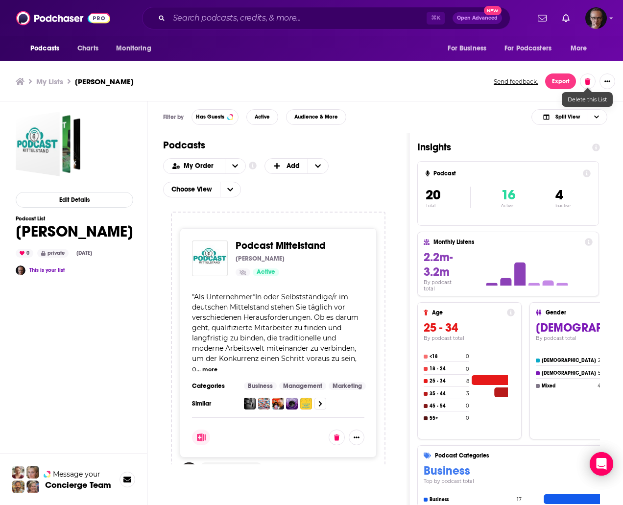
click at [588, 80] on icon at bounding box center [587, 81] width 5 height 6
click at [561, 136] on button "Delete List" at bounding box center [558, 138] width 57 height 16
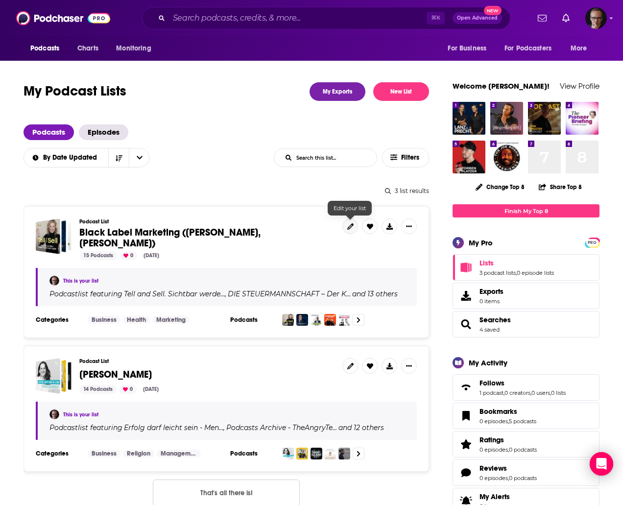
click at [349, 228] on icon at bounding box center [350, 226] width 6 height 6
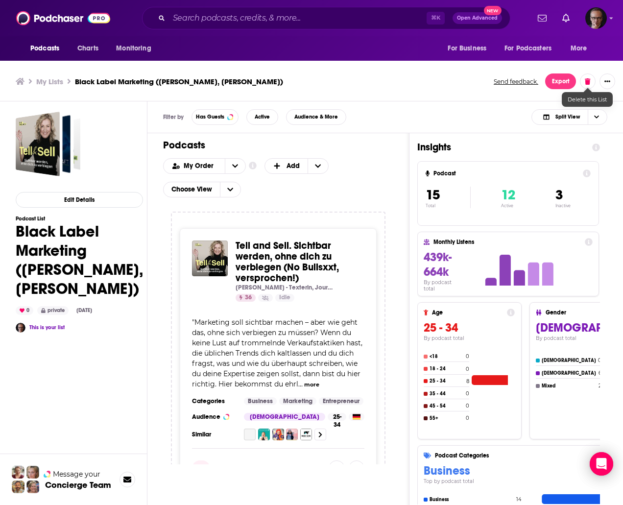
click at [587, 82] on icon at bounding box center [587, 81] width 5 height 6
click at [569, 139] on button "Delete List" at bounding box center [558, 138] width 57 height 16
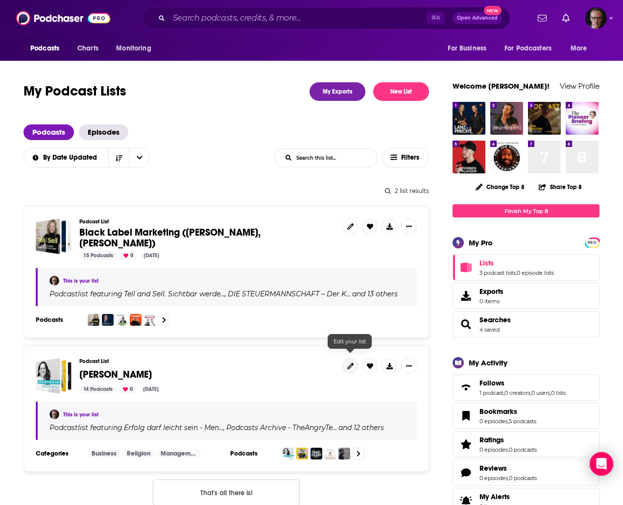
click at [348, 363] on icon at bounding box center [350, 366] width 6 height 6
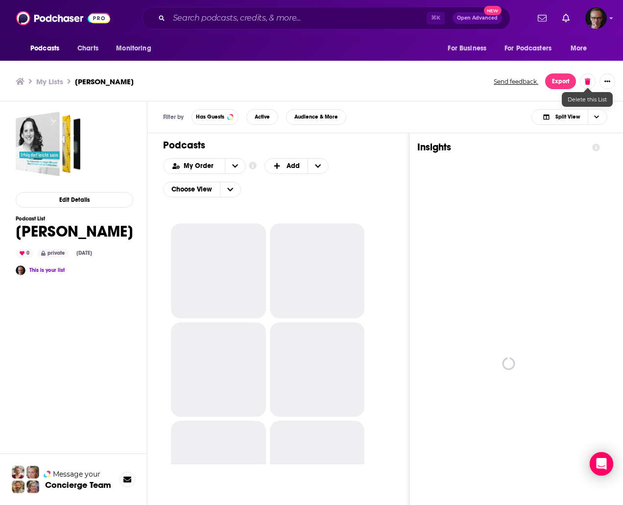
click at [586, 82] on icon at bounding box center [587, 81] width 5 height 6
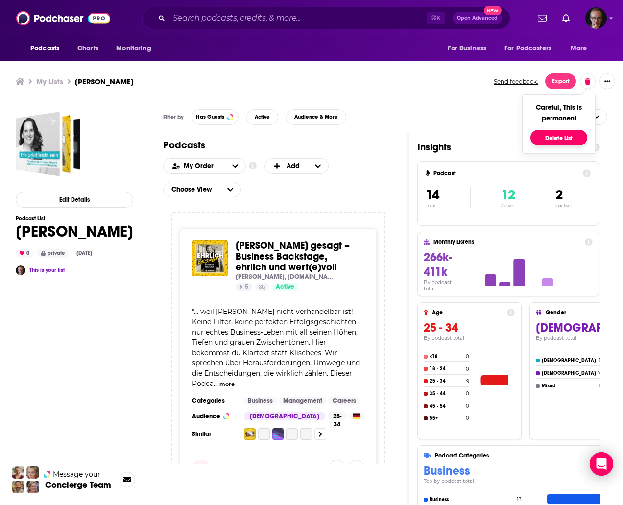
click at [565, 139] on button "Delete List" at bounding box center [558, 138] width 57 height 16
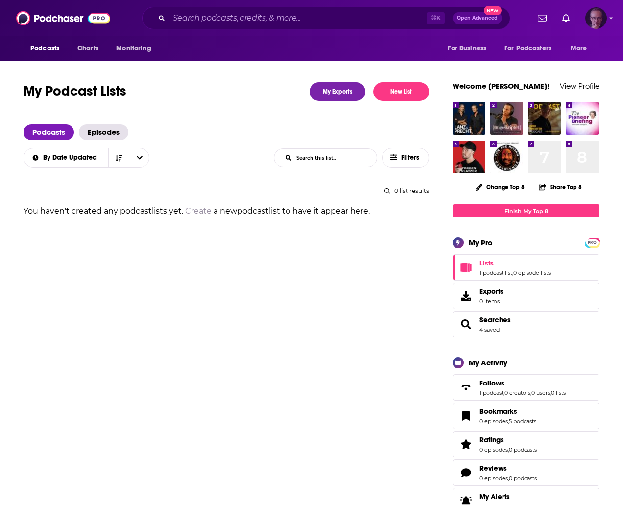
click at [611, 18] on icon "Show profile menu" at bounding box center [611, 19] width 3 height 2
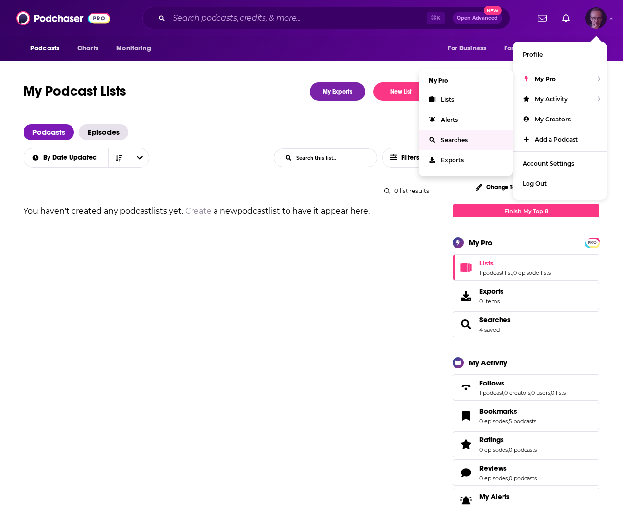
click at [468, 139] on span "Searches" at bounding box center [454, 139] width 27 height 7
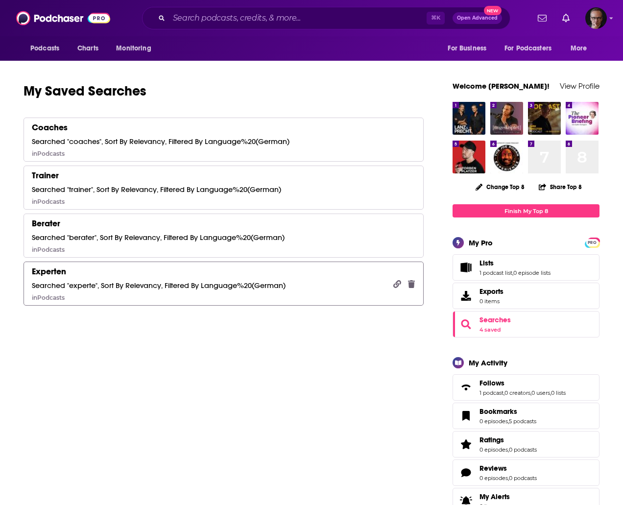
click at [199, 283] on div "Searched "experte", Sort By Relevancy, Filtered By Language%20(German)" at bounding box center [159, 285] width 254 height 9
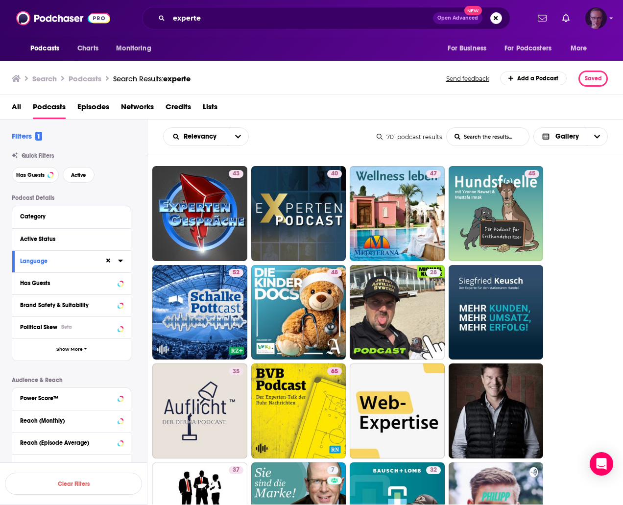
click at [610, 16] on icon "Show profile menu" at bounding box center [611, 18] width 4 height 6
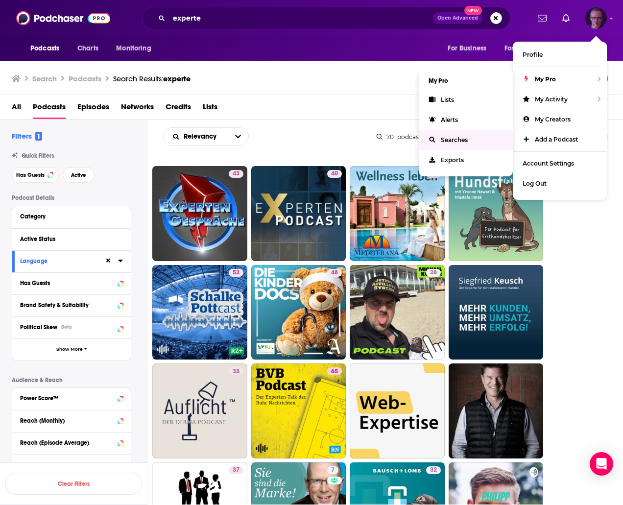
click at [463, 143] on link "Searches" at bounding box center [466, 140] width 94 height 20
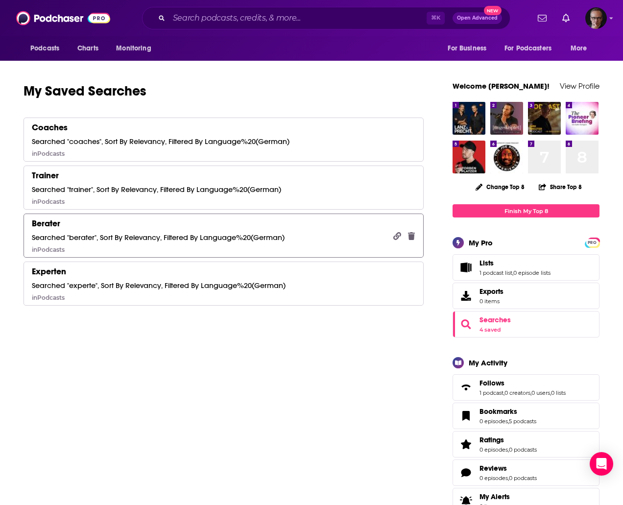
click at [111, 238] on div "Searched "berater", Sort By Relevancy, Filtered By Language%20(German)" at bounding box center [158, 237] width 253 height 9
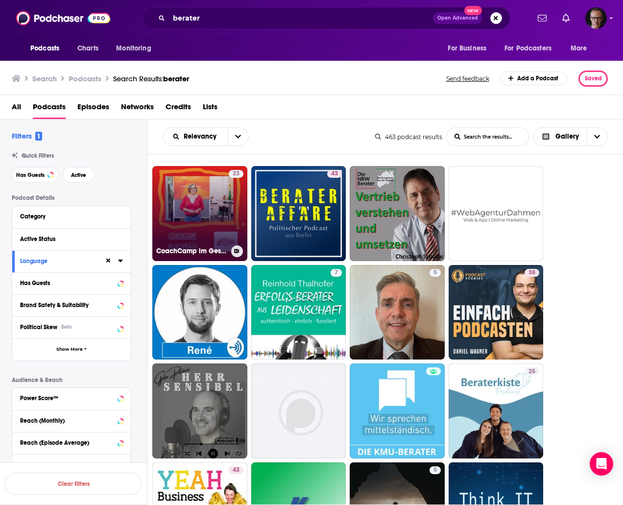
click at [208, 208] on link "23 CoachCamp im Gespräch - Weiterbildungspodcast für Coaches & Berater:innen" at bounding box center [199, 213] width 95 height 95
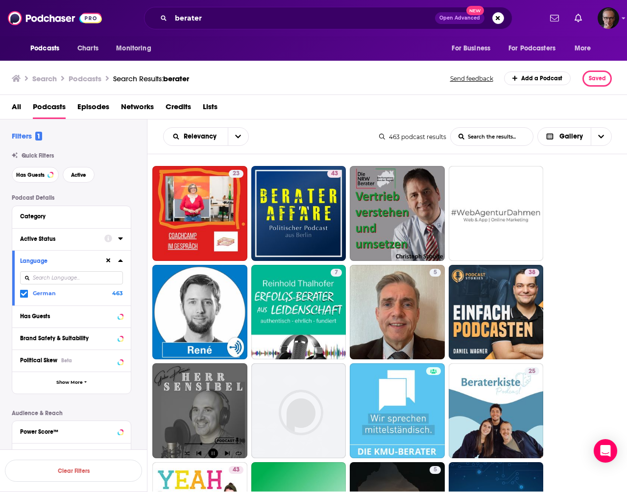
click at [120, 238] on icon at bounding box center [120, 239] width 4 height 2
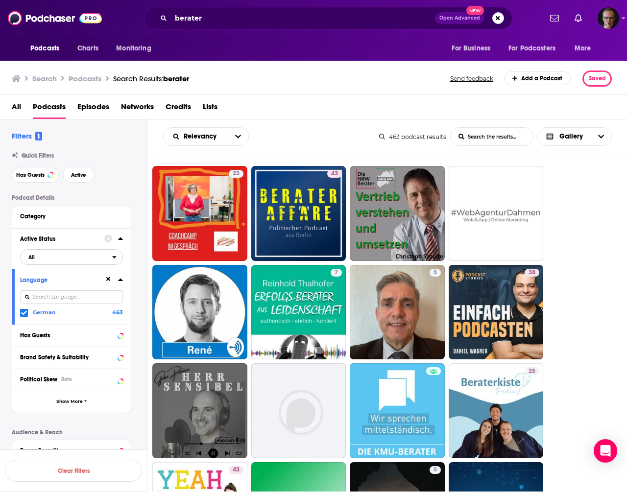
click at [111, 256] on span "All" at bounding box center [67, 257] width 92 height 13
click at [93, 290] on span "149" at bounding box center [99, 289] width 46 height 5
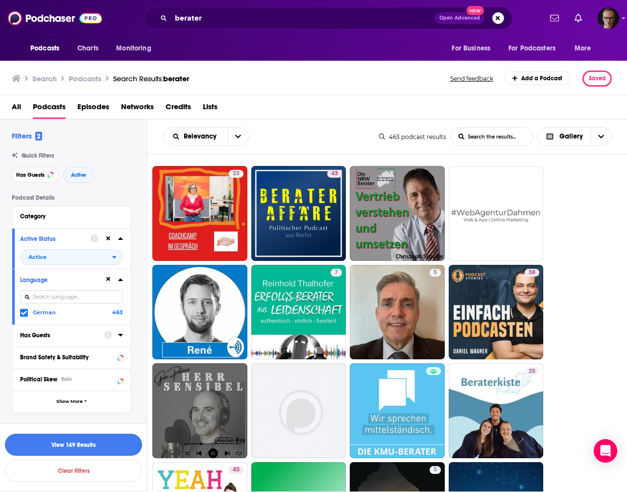
click at [96, 447] on button "View 149 Results" at bounding box center [73, 445] width 137 height 22
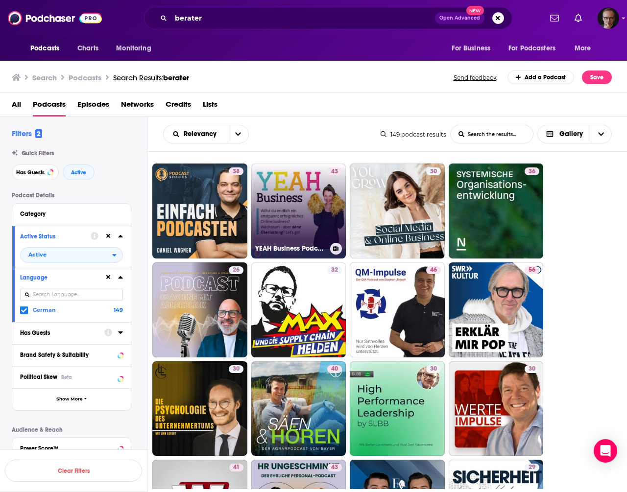
scroll to position [2, 0]
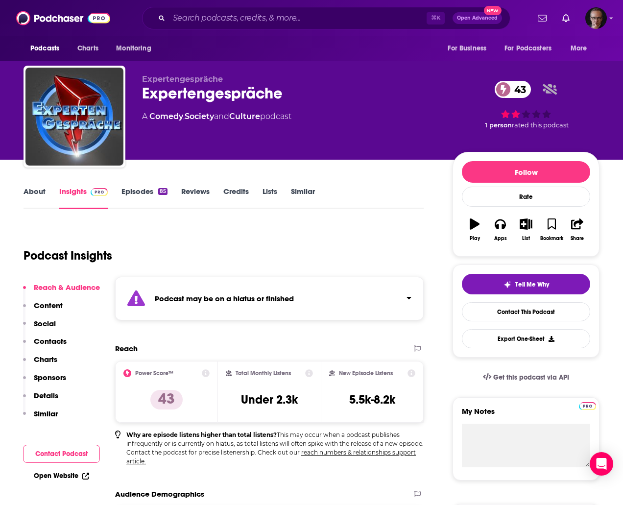
click at [140, 194] on link "Episodes 85" at bounding box center [144, 198] width 46 height 23
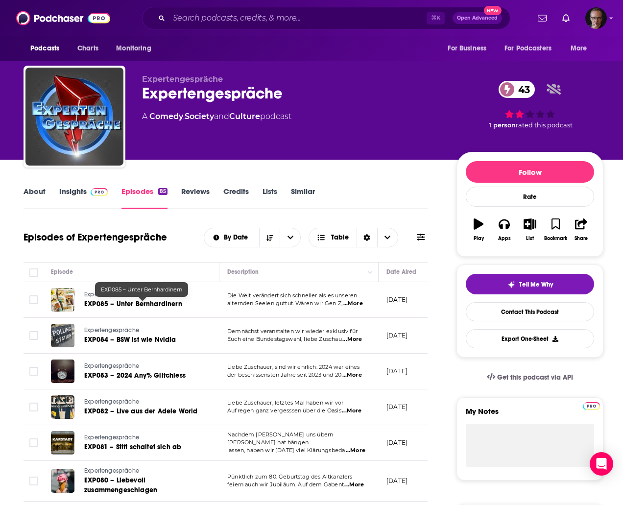
click at [162, 303] on span "EXP085 – Unter Bernhardinern" at bounding box center [133, 304] width 98 height 8
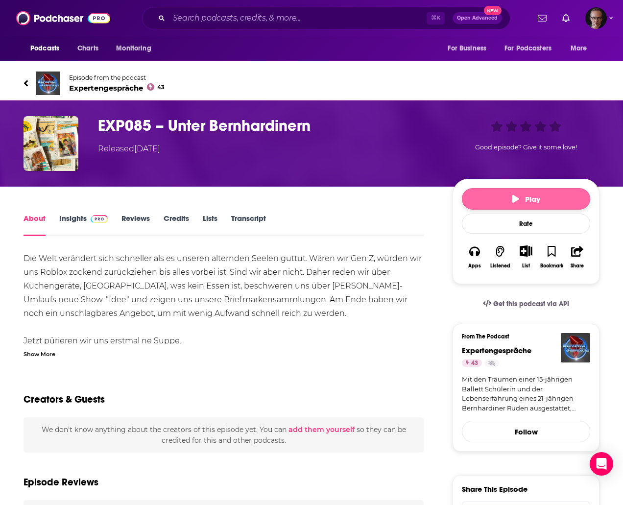
click at [511, 205] on button "Play" at bounding box center [526, 199] width 128 height 22
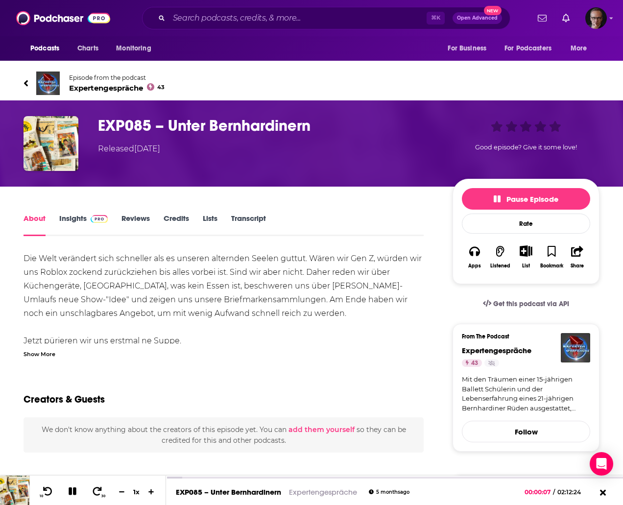
click at [47, 356] on div "Show More" at bounding box center [40, 353] width 32 height 9
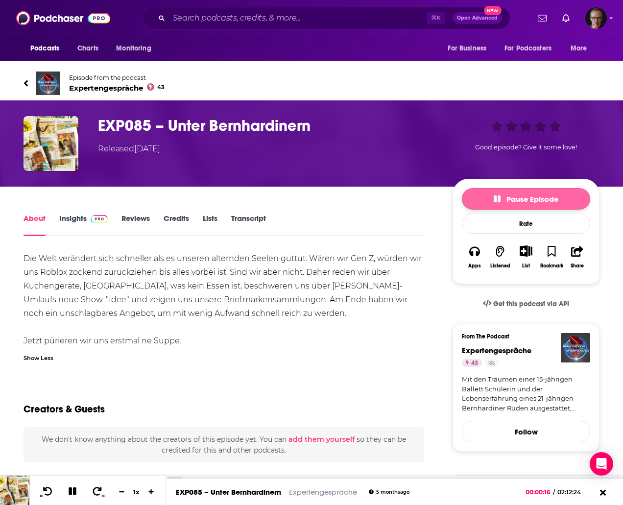
click at [519, 195] on span "Pause Episode" at bounding box center [526, 198] width 65 height 9
click at [536, 204] on button "Play" at bounding box center [526, 199] width 128 height 22
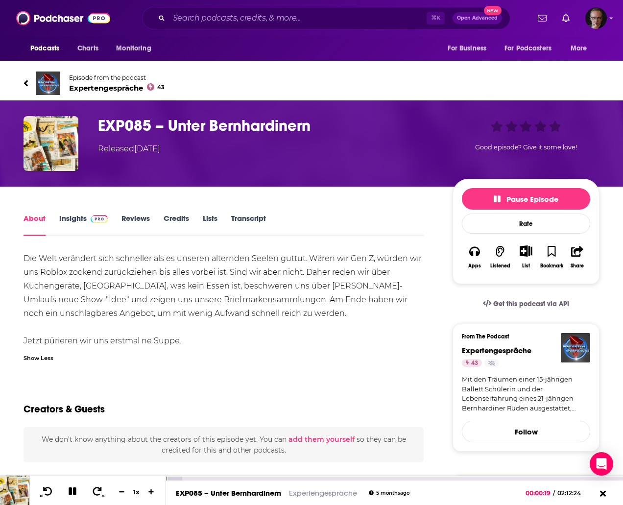
click at [222, 482] on div "EXP085 – Unter Bernhardinern Expertengespräche 5 months ago 00:00:19 / 02:12:24" at bounding box center [394, 492] width 457 height 24
drag, startPoint x: 185, startPoint y: 480, endPoint x: 192, endPoint y: 479, distance: 7.9
click at [192, 479] on div "00:07:40" at bounding box center [394, 479] width 457 height 4
click at [181, 479] on div "00:04:24" at bounding box center [394, 479] width 457 height 4
click at [181, 479] on div at bounding box center [175, 479] width 19 height 4
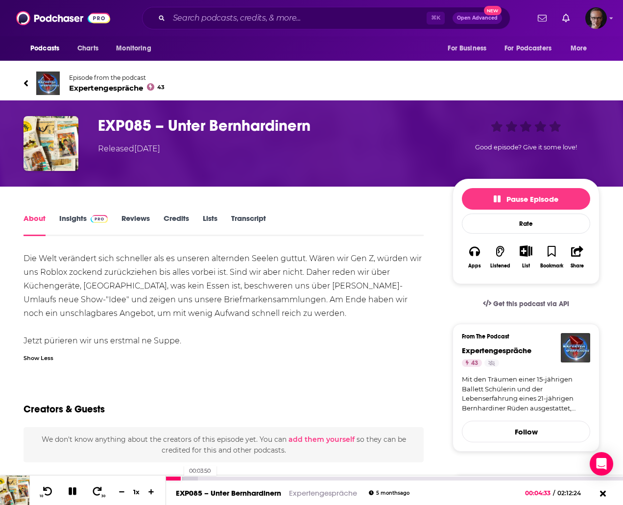
click at [179, 479] on div at bounding box center [174, 479] width 16 height 4
click at [177, 479] on div at bounding box center [172, 479] width 13 height 4
click at [176, 479] on div at bounding box center [172, 479] width 12 height 4
click at [174, 479] on div at bounding box center [171, 479] width 10 height 4
click at [51, 491] on icon at bounding box center [48, 490] width 10 height 9
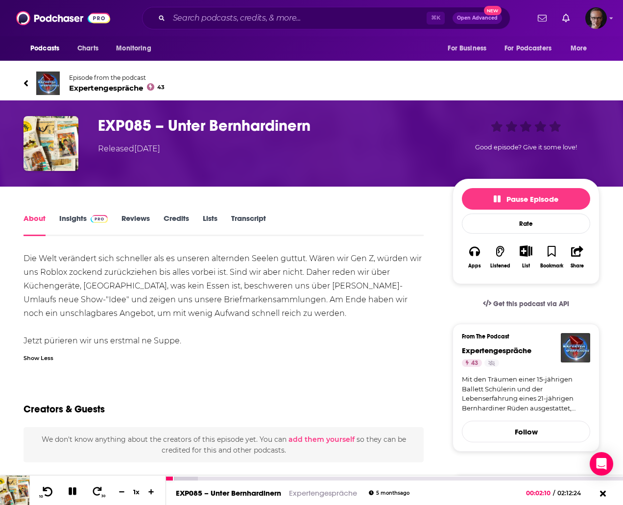
click at [48, 493] on icon at bounding box center [48, 491] width 12 height 10
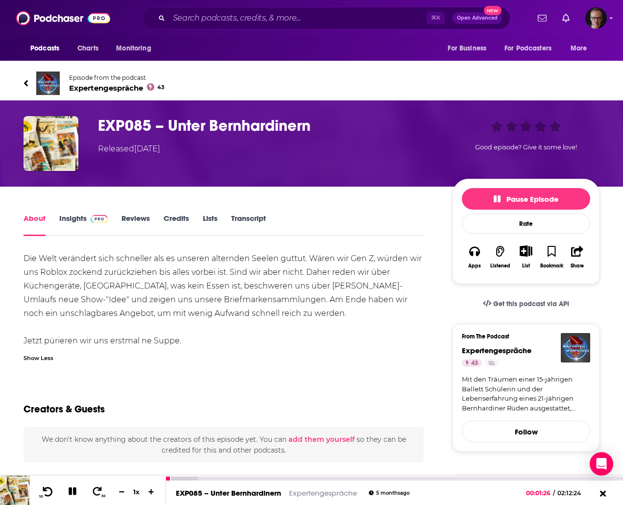
click at [48, 493] on icon at bounding box center [48, 491] width 12 height 10
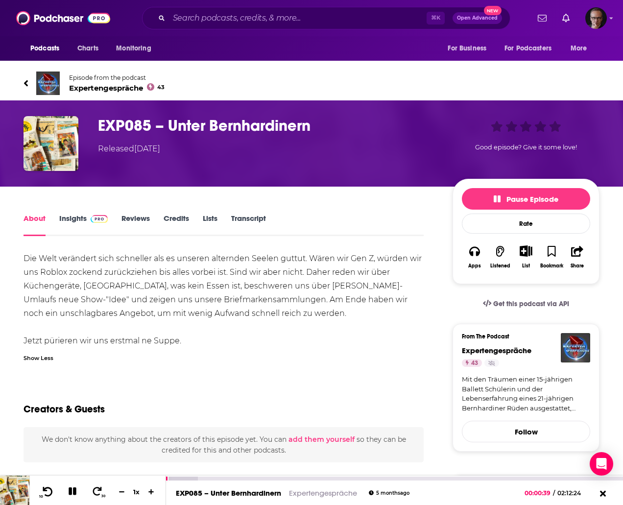
click at [48, 493] on icon at bounding box center [48, 491] width 12 height 10
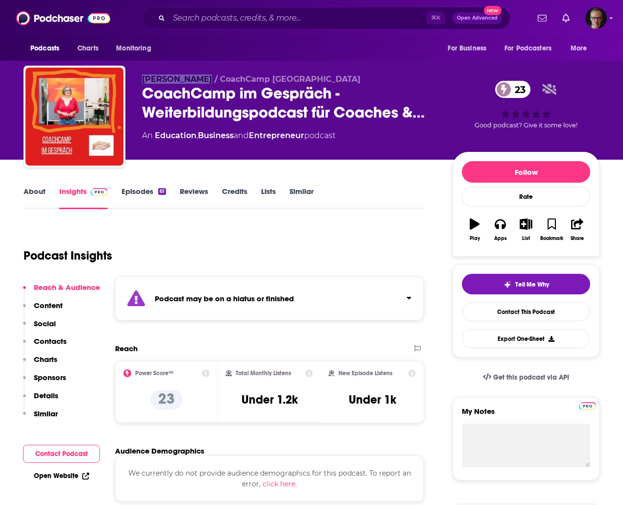
drag, startPoint x: 143, startPoint y: 79, endPoint x: 201, endPoint y: 81, distance: 58.3
click at [201, 81] on span "[PERSON_NAME] / CoachCamp [GEOGRAPHIC_DATA]" at bounding box center [251, 78] width 218 height 9
copy span "[PERSON_NAME]"
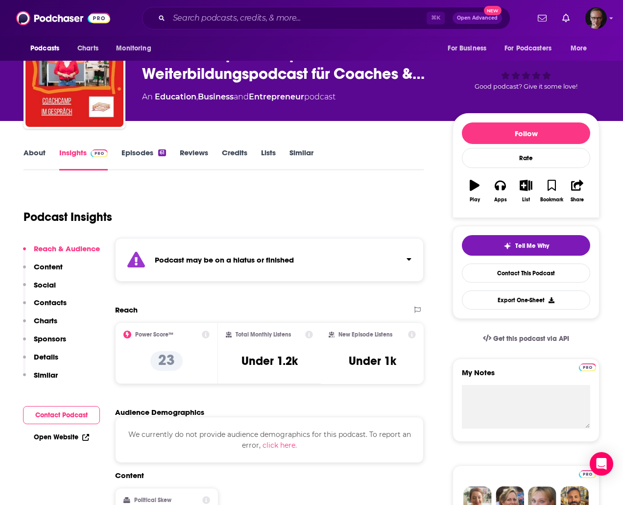
click at [133, 151] on link "Episodes 61" at bounding box center [143, 159] width 45 height 23
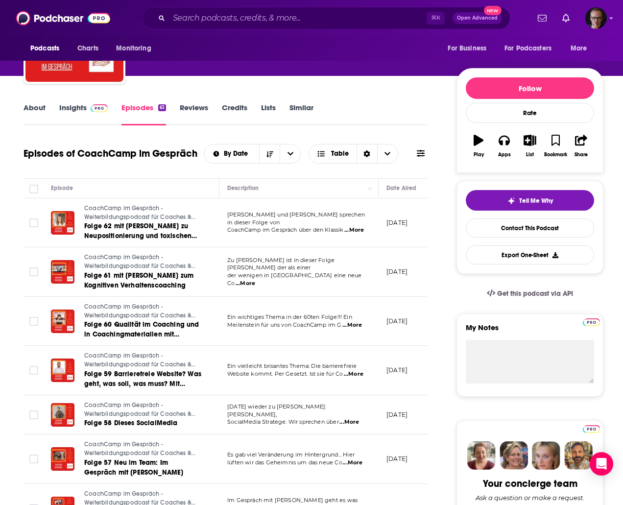
scroll to position [88, 0]
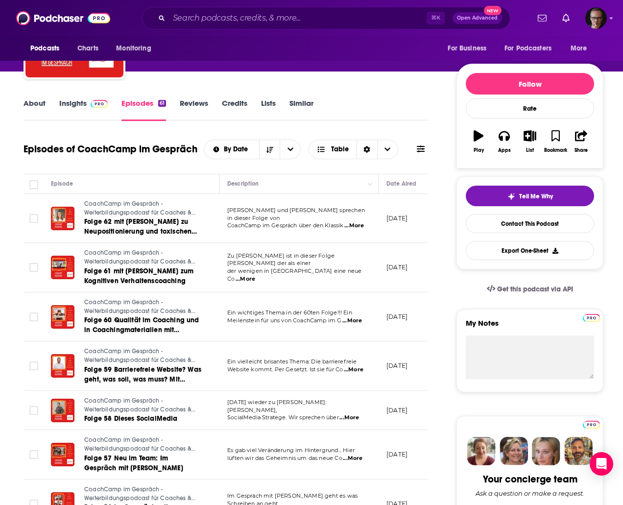
click at [359, 416] on span "...More" at bounding box center [349, 418] width 20 height 8
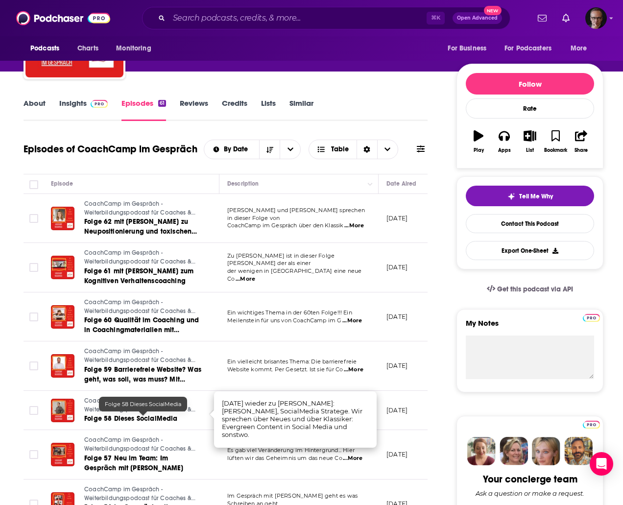
scroll to position [0, 0]
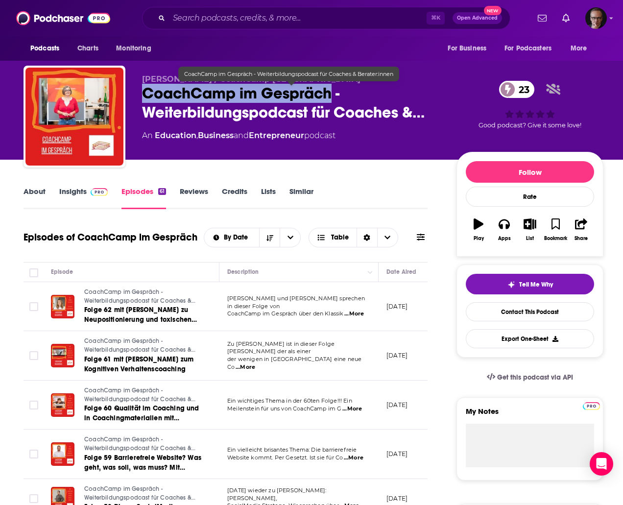
drag, startPoint x: 141, startPoint y: 93, endPoint x: 328, endPoint y: 96, distance: 187.6
click at [328, 96] on div "[PERSON_NAME] / CoachCamp Köln CoachCamp im Gespräch - Weiterbildungspodcast fü…" at bounding box center [314, 119] width 580 height 106
copy h2 "CoachCamp im Gespräch"
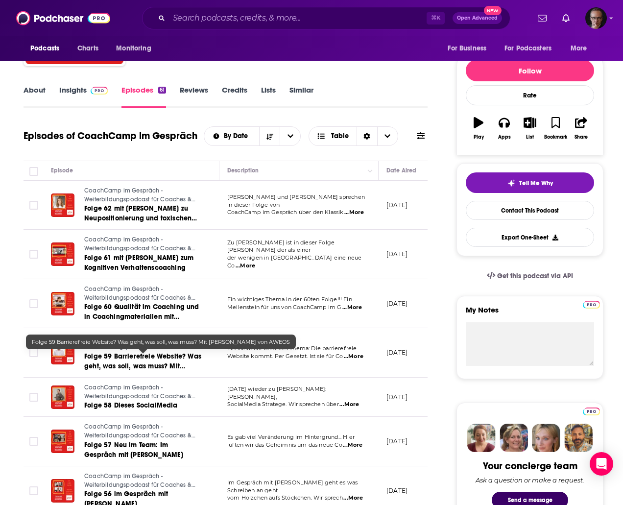
scroll to position [112, 0]
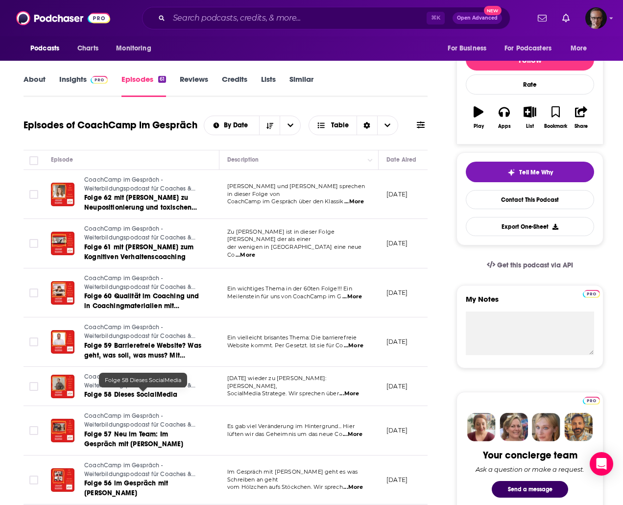
click at [141, 396] on span "Folge 58 Dieses SocialMedia" at bounding box center [131, 394] width 94 height 8
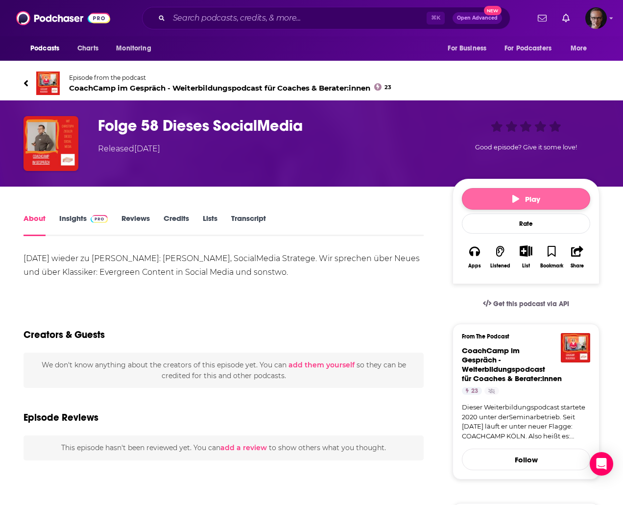
click at [521, 201] on span "Play" at bounding box center [526, 198] width 28 height 9
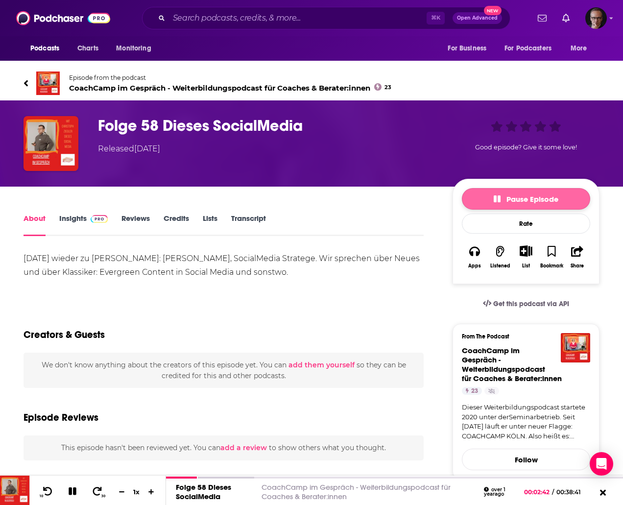
click at [526, 204] on span "Pause Episode" at bounding box center [526, 198] width 65 height 9
click at [526, 204] on span "Play" at bounding box center [526, 198] width 28 height 9
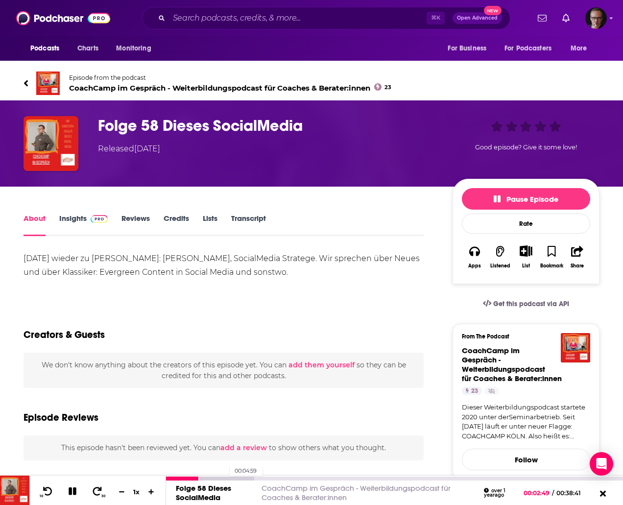
click at [225, 479] on div at bounding box center [210, 479] width 88 height 4
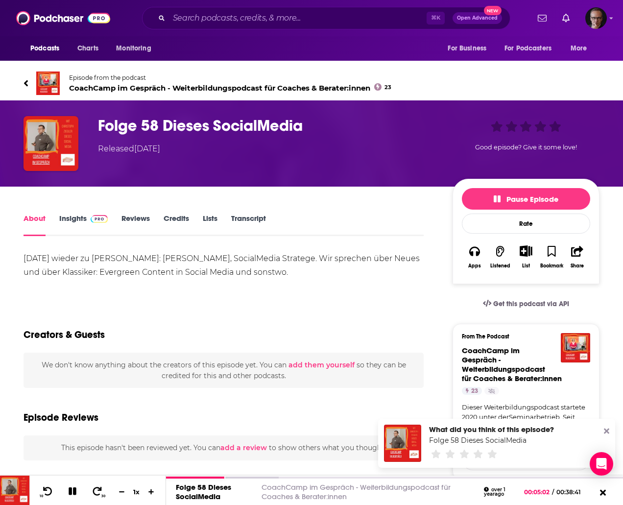
click at [605, 430] on icon at bounding box center [606, 431] width 5 height 5
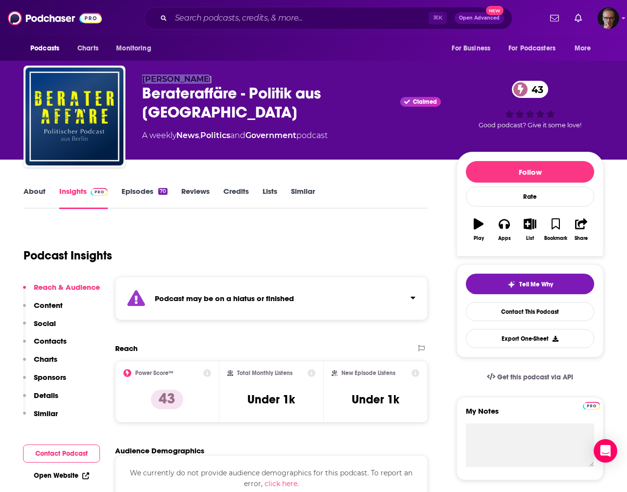
drag, startPoint x: 142, startPoint y: 79, endPoint x: 192, endPoint y: 80, distance: 49.5
click at [192, 80] on span "[PERSON_NAME]" at bounding box center [177, 78] width 70 height 9
copy span "[PERSON_NAME]"
click at [134, 194] on link "Episodes 70" at bounding box center [144, 198] width 46 height 23
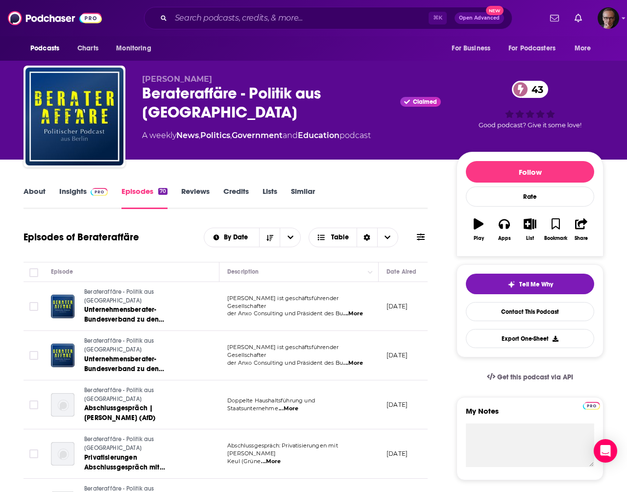
scroll to position [0, 0]
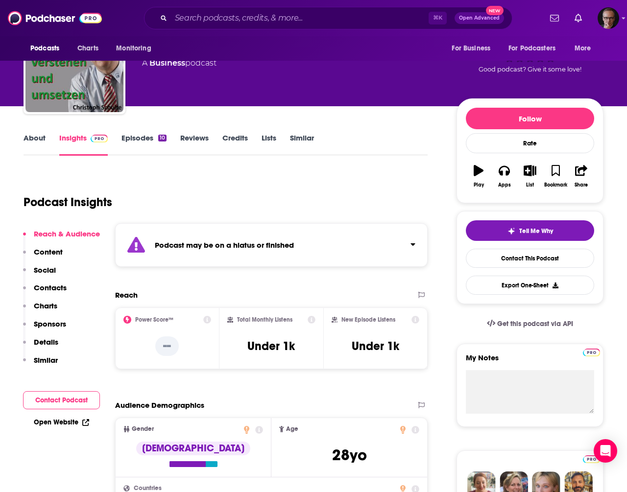
scroll to position [68, 0]
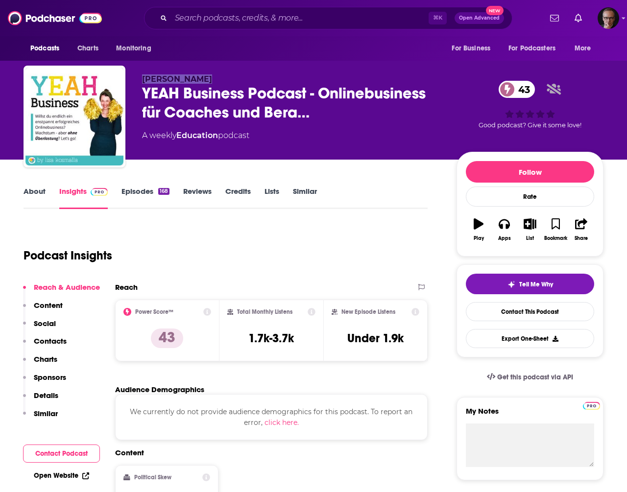
drag, startPoint x: 142, startPoint y: 81, endPoint x: 196, endPoint y: 83, distance: 53.9
click at [196, 83] on span "[PERSON_NAME]" at bounding box center [177, 78] width 70 height 9
copy span "[PERSON_NAME]"
click at [140, 192] on link "Episodes 168" at bounding box center [145, 198] width 48 height 23
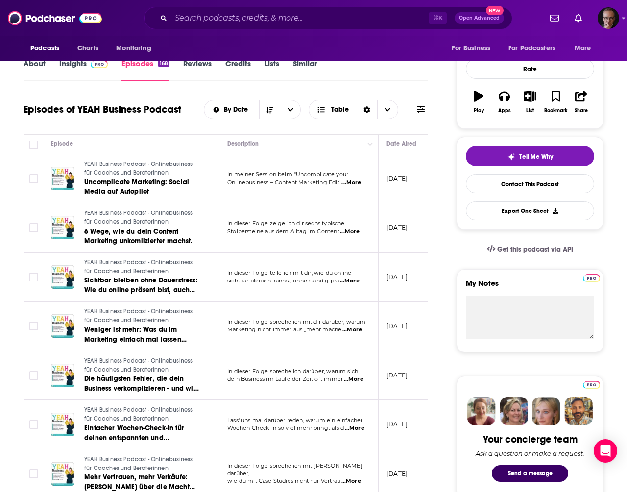
scroll to position [129, 0]
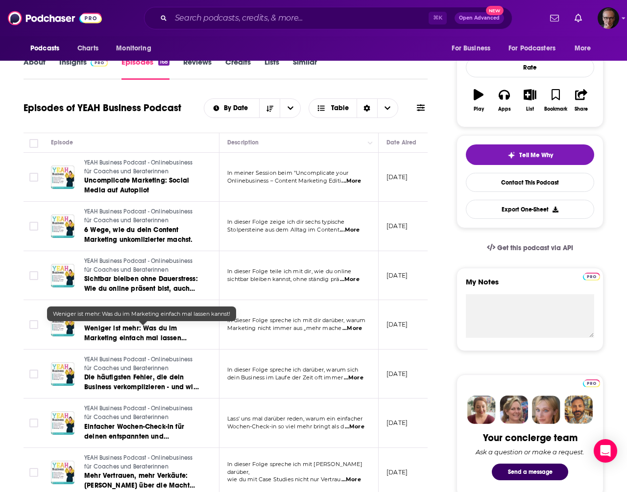
click at [156, 336] on span "Weniger ist mehr: Was du im Marketing einfach mal lassen kannst!" at bounding box center [135, 338] width 102 height 28
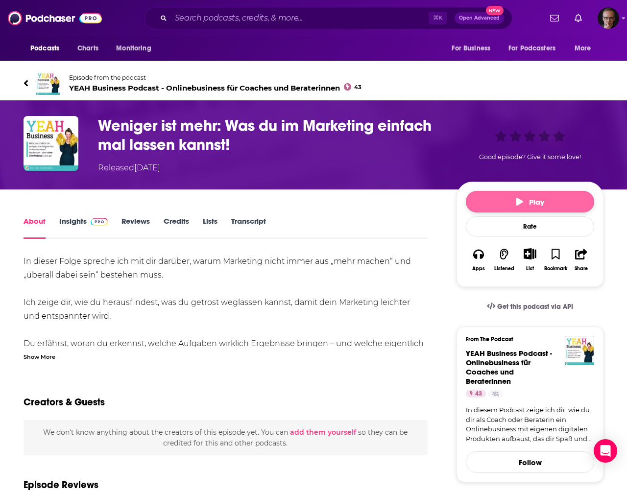
click at [535, 201] on span "Play" at bounding box center [530, 201] width 28 height 9
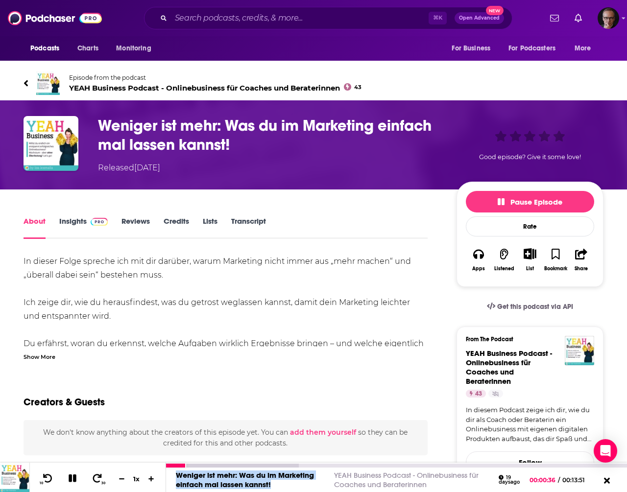
drag, startPoint x: 175, startPoint y: 474, endPoint x: 274, endPoint y: 484, distance: 99.5
click at [274, 484] on div "Weniger ist mehr: Was du im Marketing einfach mal lassen kannst! YEAH Business …" at bounding box center [343, 480] width 355 height 19
copy link "Weniger ist mehr: Was du im Marketing einfach mal lassen kannst!"
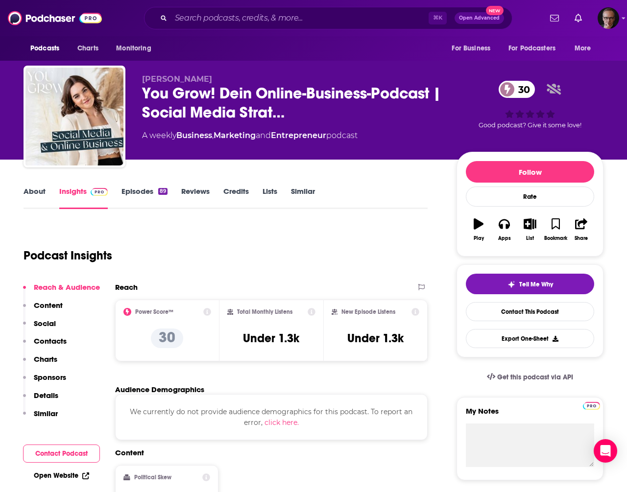
drag, startPoint x: 141, startPoint y: 78, endPoint x: 228, endPoint y: 81, distance: 87.7
click at [228, 81] on div "[PERSON_NAME] You Grow! Dein Online-Business-Podcast | Social Media Strat… 30 A…" at bounding box center [314, 119] width 580 height 106
copy span "[PERSON_NAME]"
click at [135, 193] on link "Episodes 89" at bounding box center [144, 198] width 46 height 23
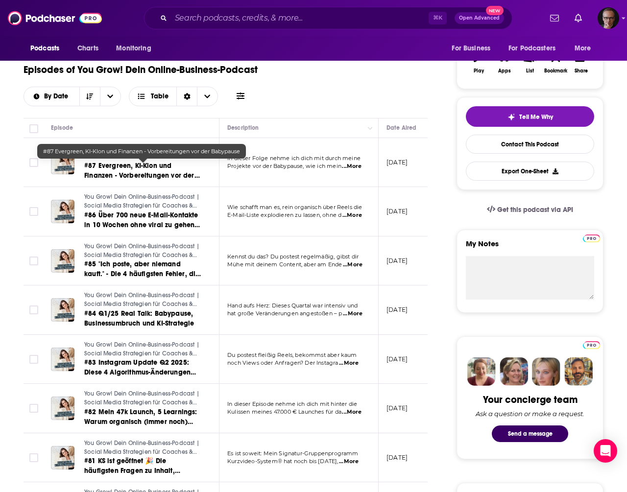
scroll to position [168, 0]
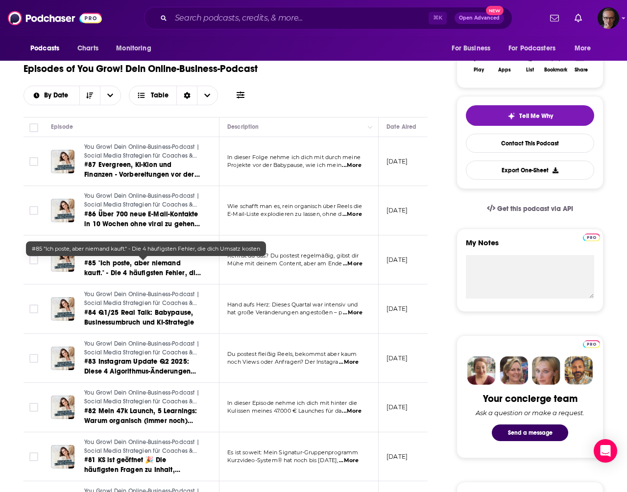
click at [164, 266] on span "#85 "Ich poste, aber niemand kauft." - Die 4 häufigsten Fehler, die dich Umsatz…" at bounding box center [142, 273] width 117 height 28
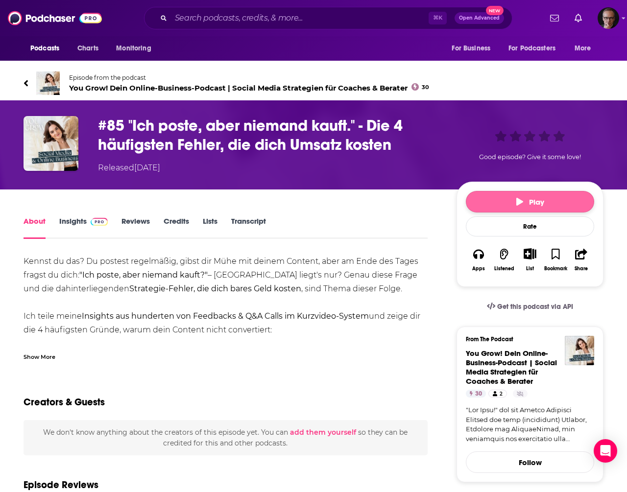
click at [525, 201] on span "Play" at bounding box center [530, 201] width 28 height 9
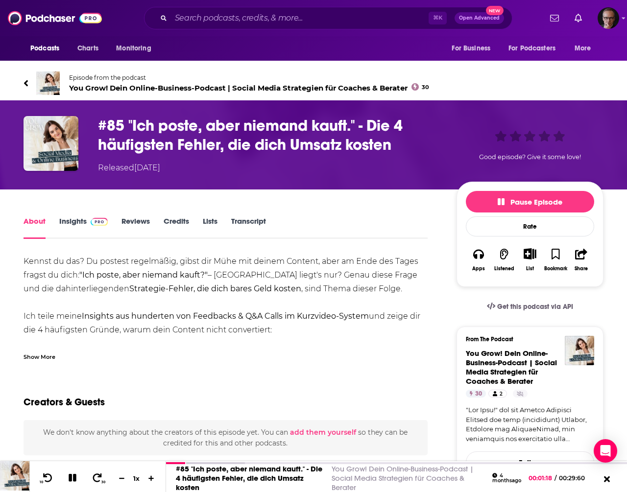
click at [133, 127] on h1 "#85 "Ich poste, aber niemand kauft." - Die 4 häufigsten Fehler, die dich Umsatz…" at bounding box center [269, 135] width 343 height 38
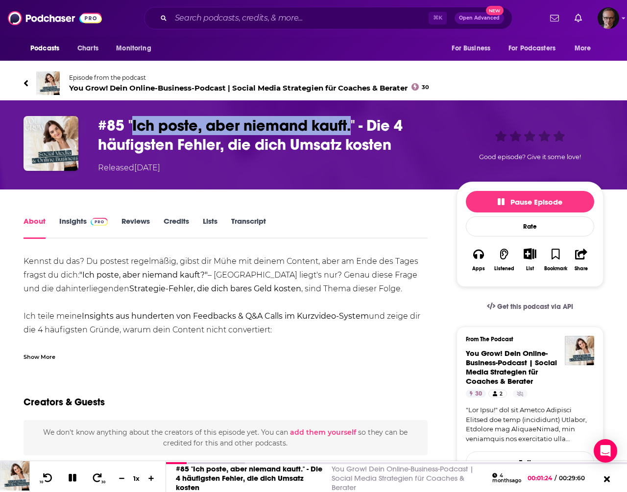
drag, startPoint x: 133, startPoint y: 127, endPoint x: 351, endPoint y: 130, distance: 218.0
click at [351, 130] on h1 "#85 "Ich poste, aber niemand kauft." - Die 4 häufigsten Fehler, die dich Umsatz…" at bounding box center [269, 135] width 343 height 38
drag, startPoint x: 357, startPoint y: 129, endPoint x: 107, endPoint y: 130, distance: 250.3
click at [107, 130] on h1 "#85 "Ich poste, aber niemand kauft." - Die 4 häufigsten Fehler, die dich Umsatz…" at bounding box center [269, 135] width 343 height 38
copy h1 "85 "Ich poste, aber niemand kauft.""
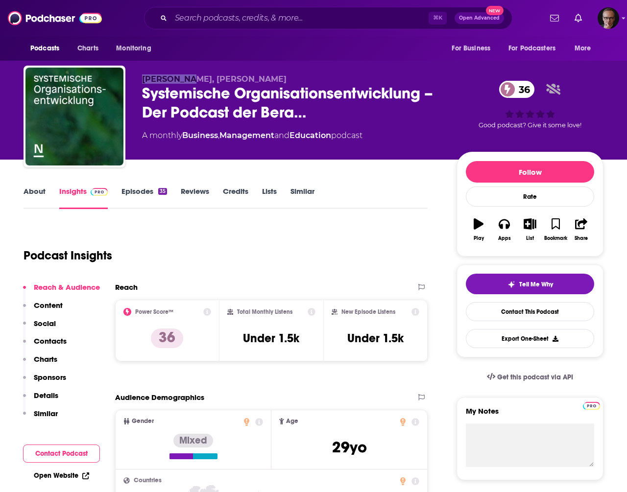
drag, startPoint x: 142, startPoint y: 78, endPoint x: 183, endPoint y: 82, distance: 41.9
click at [183, 82] on div "[PERSON_NAME], [PERSON_NAME] Systemische Organisationsentwicklung – Der Podcast…" at bounding box center [314, 119] width 580 height 106
copy span "[PERSON_NAME]"
click at [38, 191] on link "About" at bounding box center [35, 198] width 22 height 23
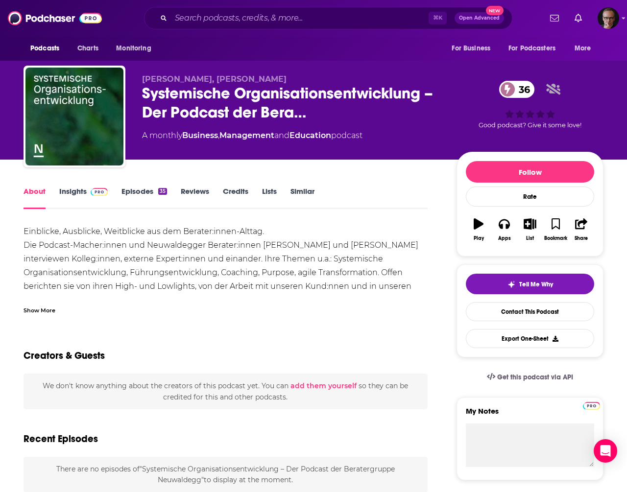
click at [34, 311] on div "Show More" at bounding box center [40, 309] width 32 height 9
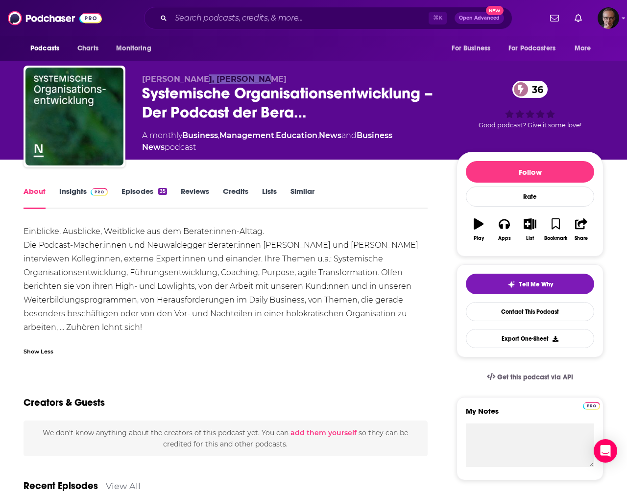
drag, startPoint x: 190, startPoint y: 82, endPoint x: 243, endPoint y: 82, distance: 53.4
click at [243, 82] on span "[PERSON_NAME], [PERSON_NAME]" at bounding box center [214, 78] width 144 height 9
copy span "[PERSON_NAME]"
click at [133, 189] on link "Episodes 35" at bounding box center [144, 198] width 46 height 23
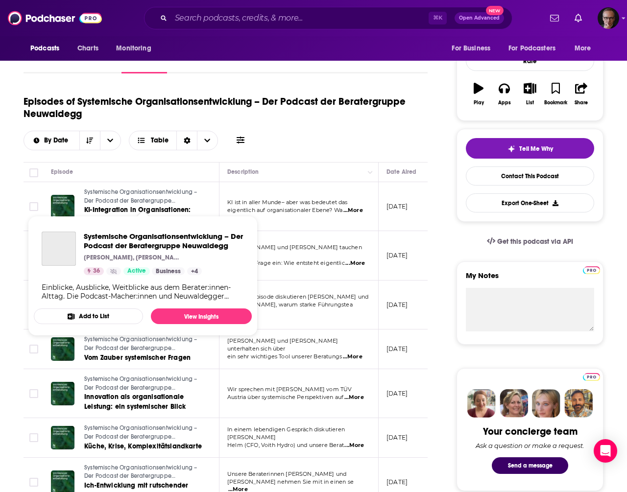
scroll to position [137, 0]
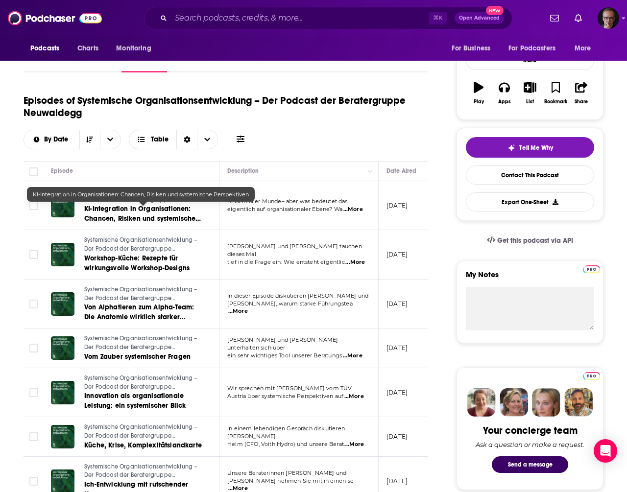
click at [171, 216] on span "KI-Integration in Organisationen: Chancen, Risiken und systemische Perspektiven" at bounding box center [142, 219] width 117 height 28
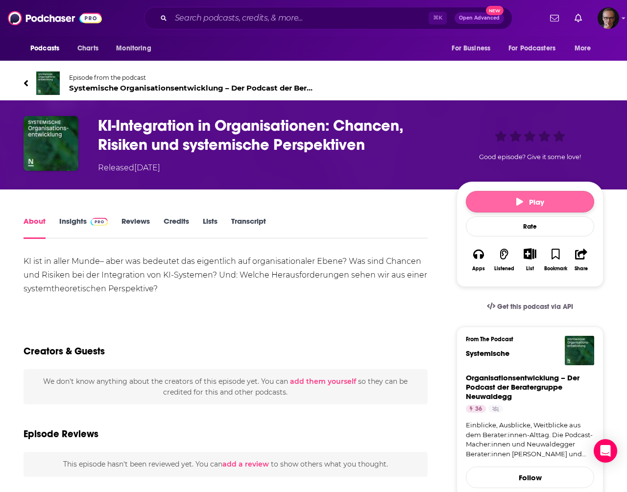
click at [496, 202] on button "Play" at bounding box center [530, 202] width 128 height 22
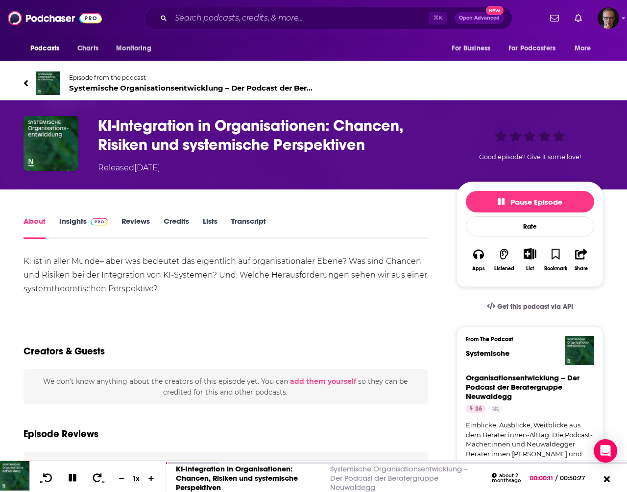
click at [27, 83] on icon at bounding box center [26, 83] width 5 height 10
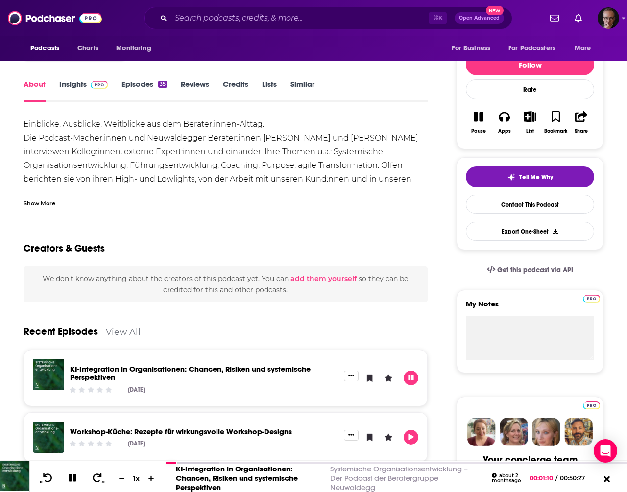
scroll to position [118, 0]
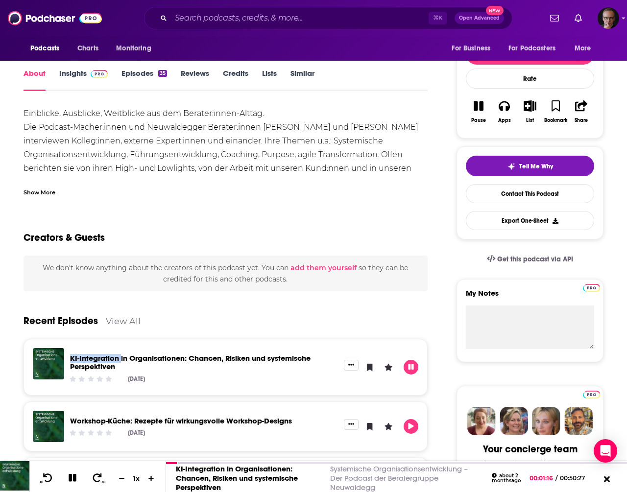
drag, startPoint x: 68, startPoint y: 357, endPoint x: 121, endPoint y: 358, distance: 53.9
click at [121, 358] on div "KI-Integration in Organisationen: Chancen, Risiken und systemische Perspektiven…" at bounding box center [204, 367] width 280 height 38
click at [278, 318] on div "Recent Episodes View All" at bounding box center [226, 315] width 404 height 48
click at [141, 72] on link "Episodes 35" at bounding box center [144, 80] width 46 height 23
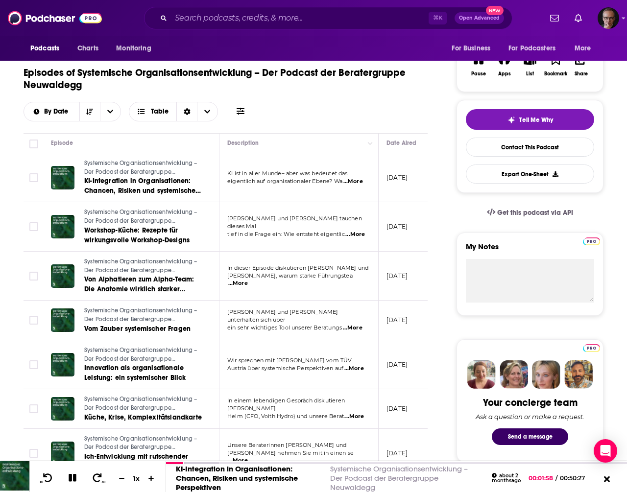
scroll to position [168, 0]
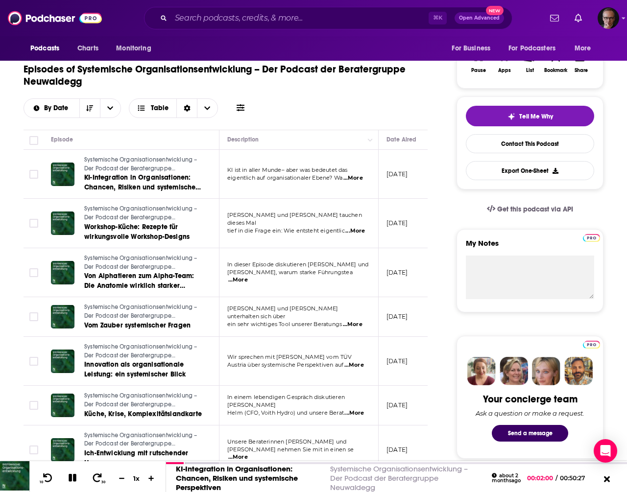
click at [363, 178] on span "...More" at bounding box center [353, 178] width 20 height 8
click at [361, 233] on td "[PERSON_NAME] und [PERSON_NAME] tauchen dieses Mal tief in die Frage ein: Wie e…" at bounding box center [298, 223] width 159 height 49
click at [359, 228] on span "...More" at bounding box center [355, 231] width 20 height 8
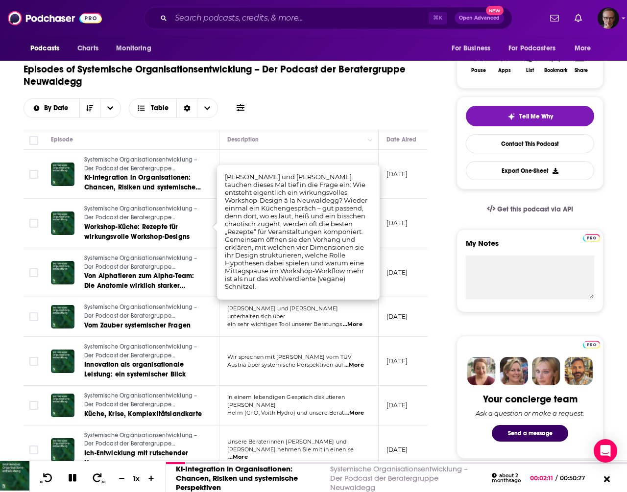
click at [363, 367] on span "...More" at bounding box center [354, 365] width 20 height 8
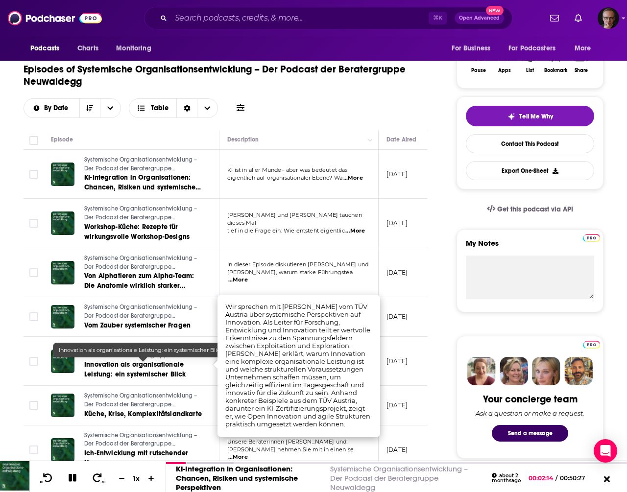
click at [152, 369] on link "Innovation als organisationale Leistung: ein systemischer Blick" at bounding box center [143, 370] width 118 height 20
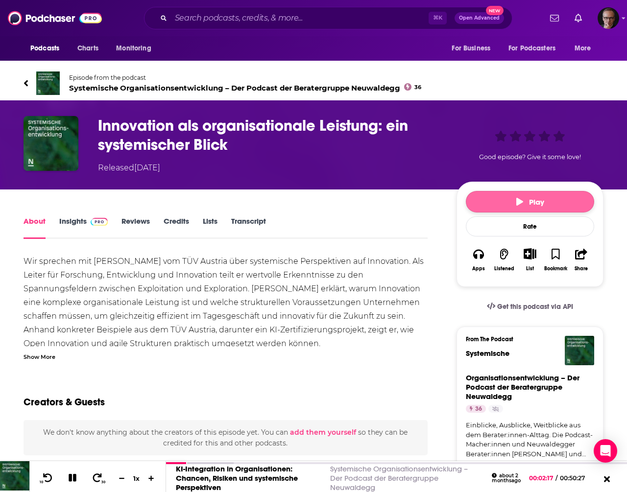
click at [510, 208] on button "Play" at bounding box center [530, 202] width 128 height 22
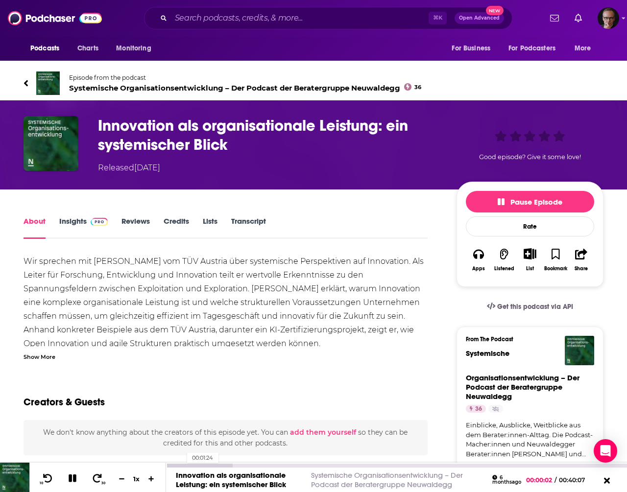
click at [182, 465] on div at bounding box center [199, 466] width 67 height 4
click at [45, 479] on icon at bounding box center [48, 479] width 12 height 10
click at [46, 478] on icon at bounding box center [48, 478] width 10 height 9
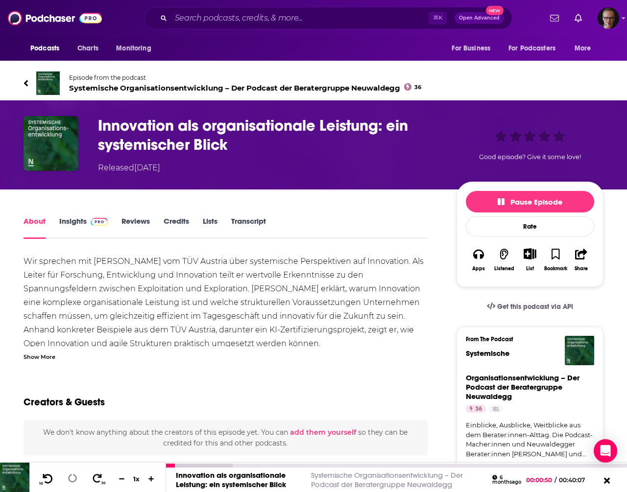
click at [46, 478] on icon at bounding box center [48, 478] width 10 height 9
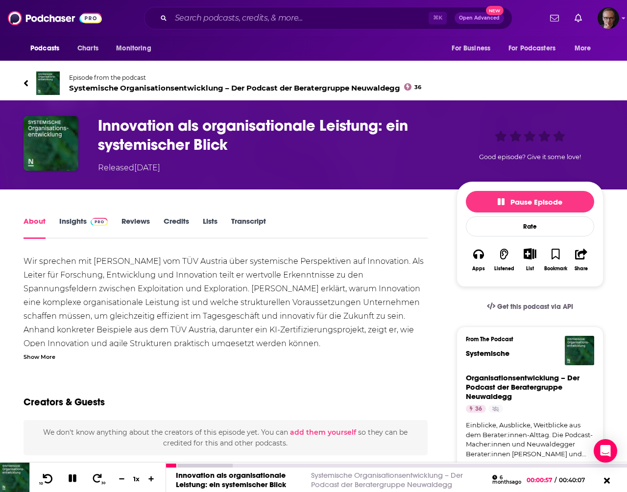
click at [47, 479] on icon at bounding box center [48, 479] width 12 height 10
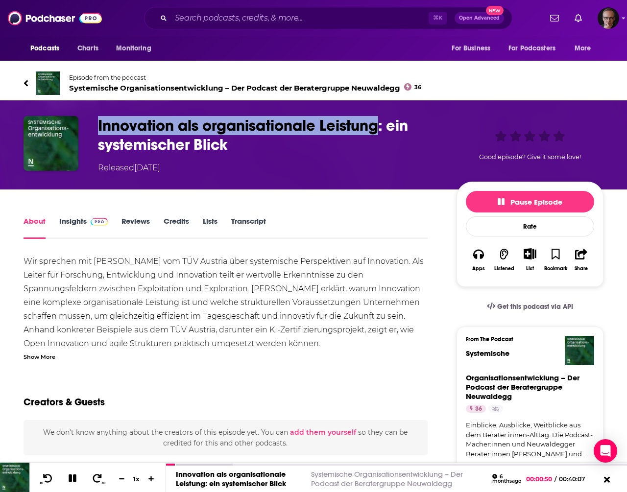
drag, startPoint x: 97, startPoint y: 124, endPoint x: 381, endPoint y: 127, distance: 283.1
click at [381, 127] on h1 "Innovation als organisationale Leistung: ein systemischer Blick" at bounding box center [269, 135] width 343 height 38
copy h1 "Innovation als organisationale Leistung"
